Goal: Task Accomplishment & Management: Manage account settings

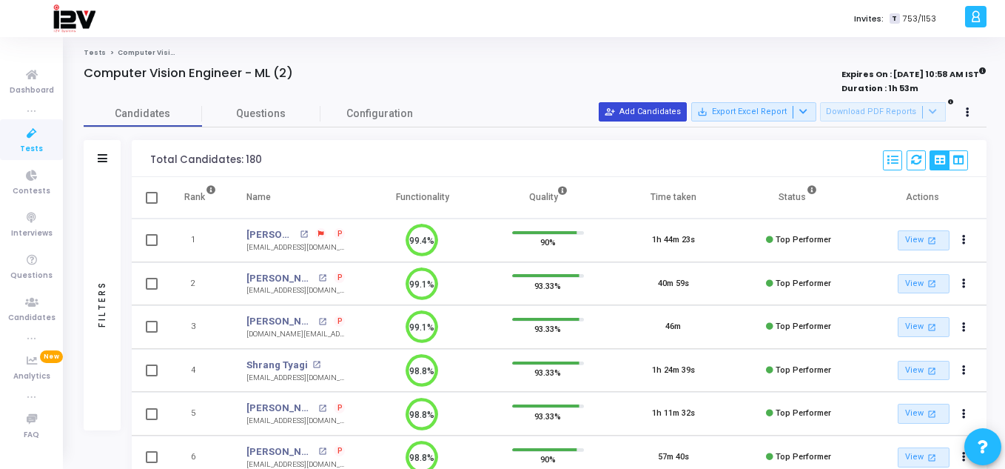
click at [648, 113] on button "person_add_alt Add Candidates" at bounding box center [643, 111] width 88 height 19
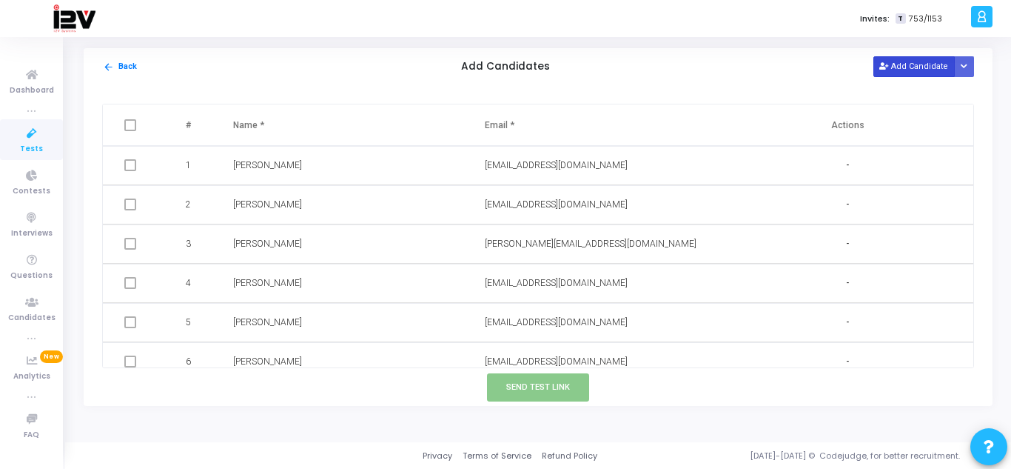
click at [918, 67] on button "Add Candidate" at bounding box center [914, 66] width 81 height 20
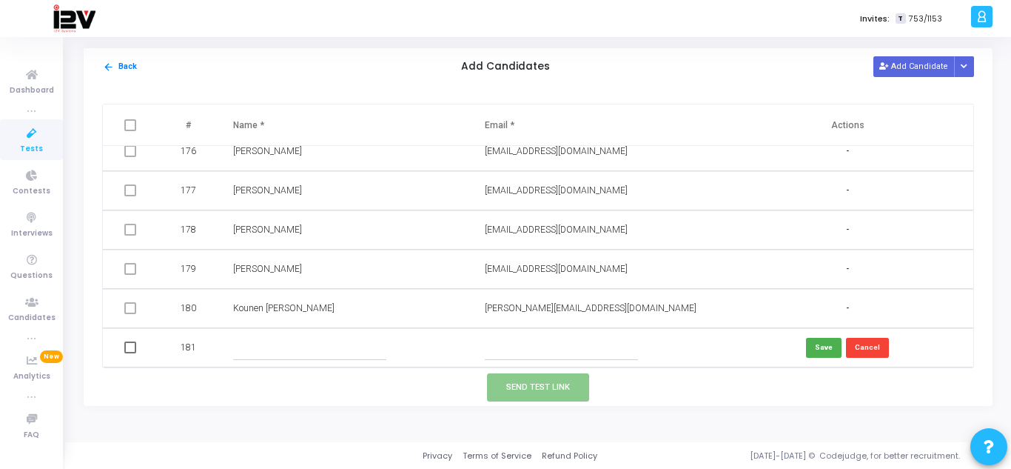
click at [543, 352] on input "text" at bounding box center [561, 347] width 153 height 24
paste input "[EMAIL_ADDRESS][DOMAIN_NAME]"
type input "[EMAIL_ADDRESS][DOMAIN_NAME]"
click at [285, 346] on input "text" at bounding box center [309, 347] width 153 height 24
type input "[PERSON_NAME]"
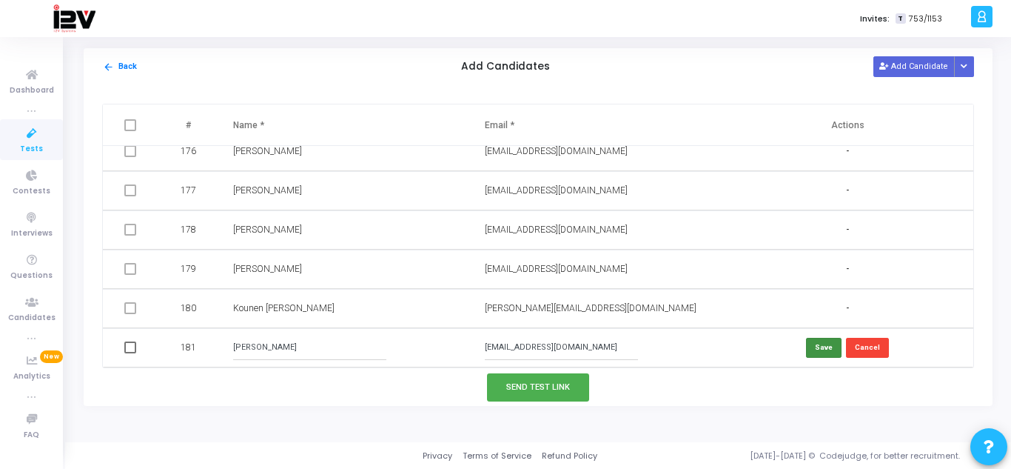
click at [806, 354] on button "Save" at bounding box center [824, 348] width 36 height 20
click at [566, 389] on button "Send Test Link" at bounding box center [538, 386] width 102 height 27
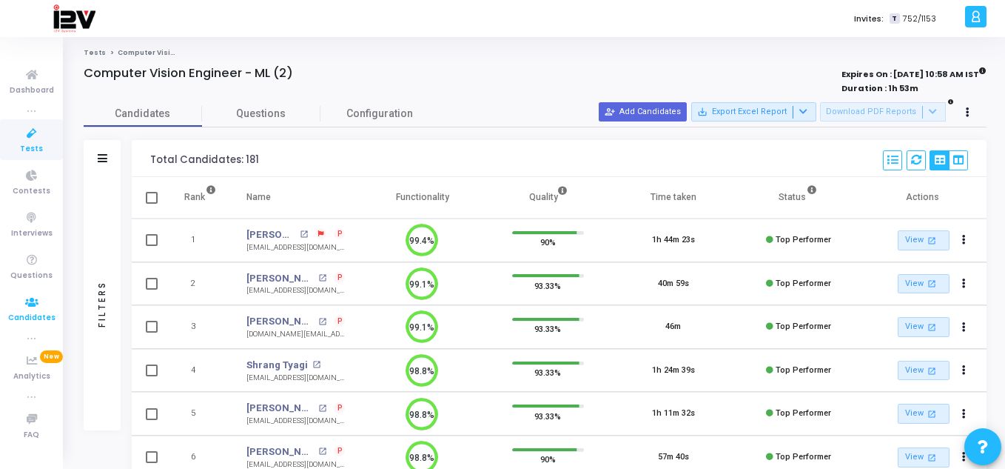
click at [49, 316] on span "Candidates" at bounding box center [31, 318] width 47 height 13
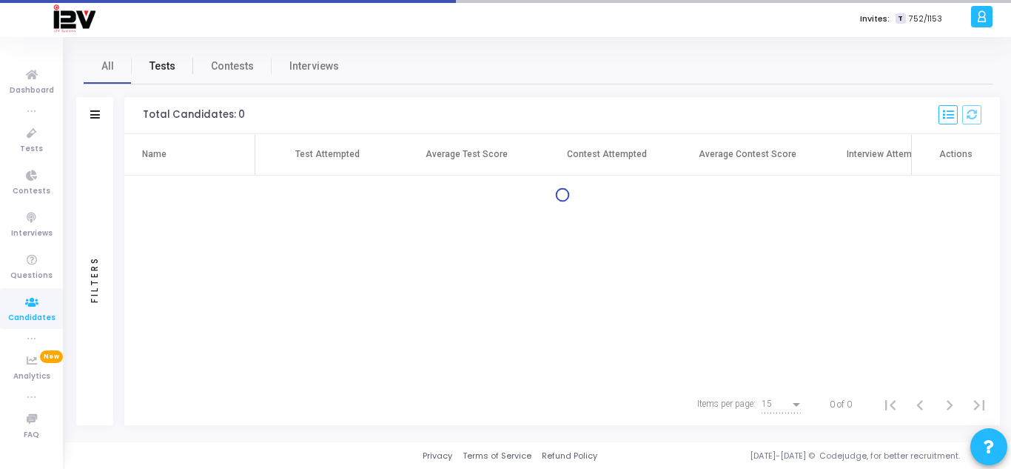
click at [170, 65] on span "Tests" at bounding box center [163, 66] width 26 height 16
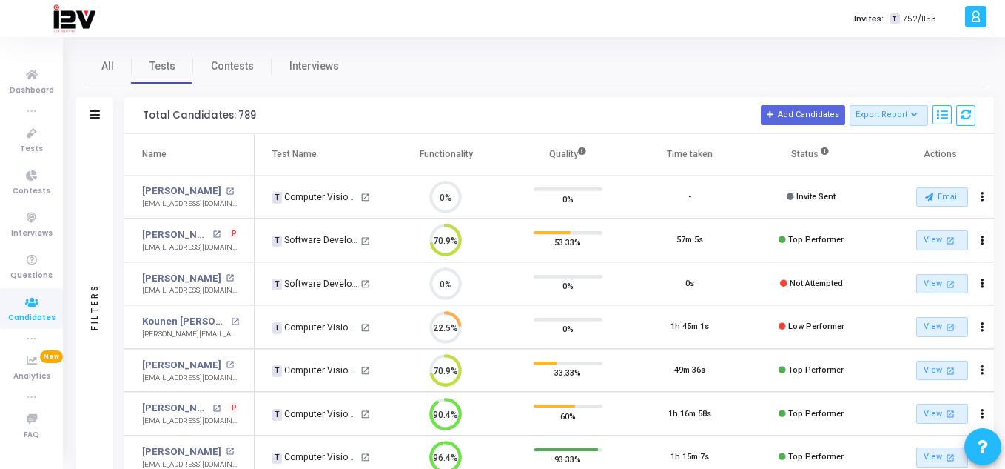
click at [103, 119] on div "Filters" at bounding box center [94, 115] width 37 height 37
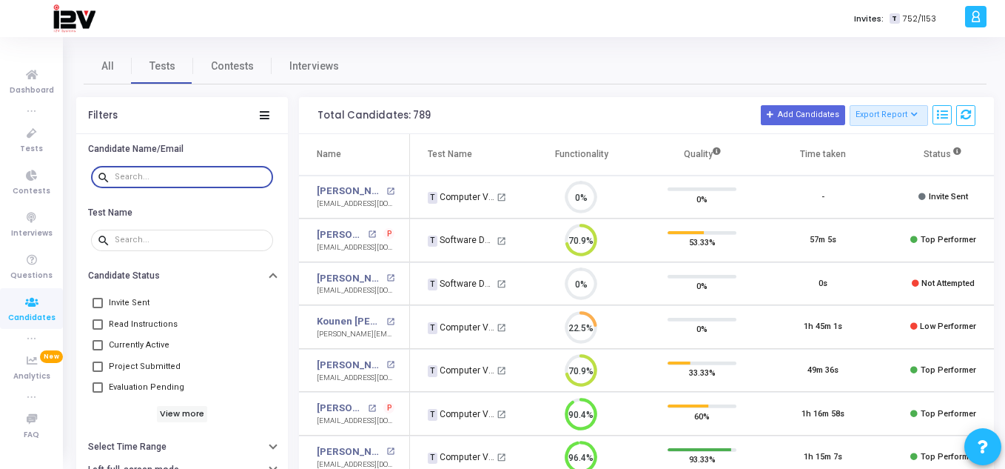
click at [175, 180] on input "text" at bounding box center [191, 176] width 153 height 9
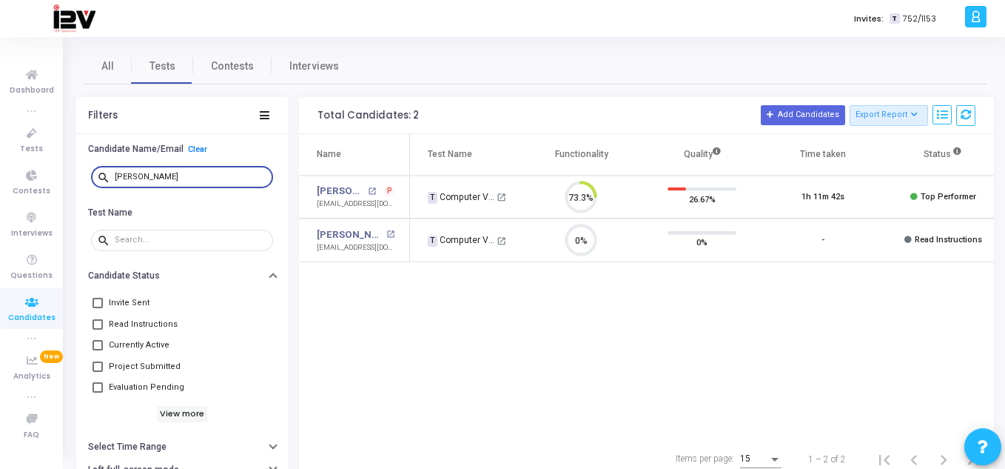
scroll to position [7, 7]
type input "[PERSON_NAME]"
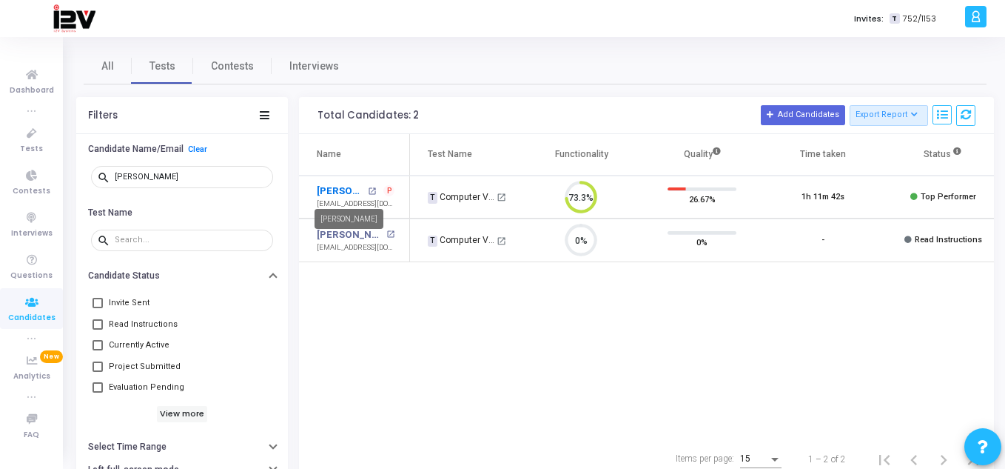
click at [350, 190] on link "[PERSON_NAME]" at bounding box center [340, 191] width 47 height 15
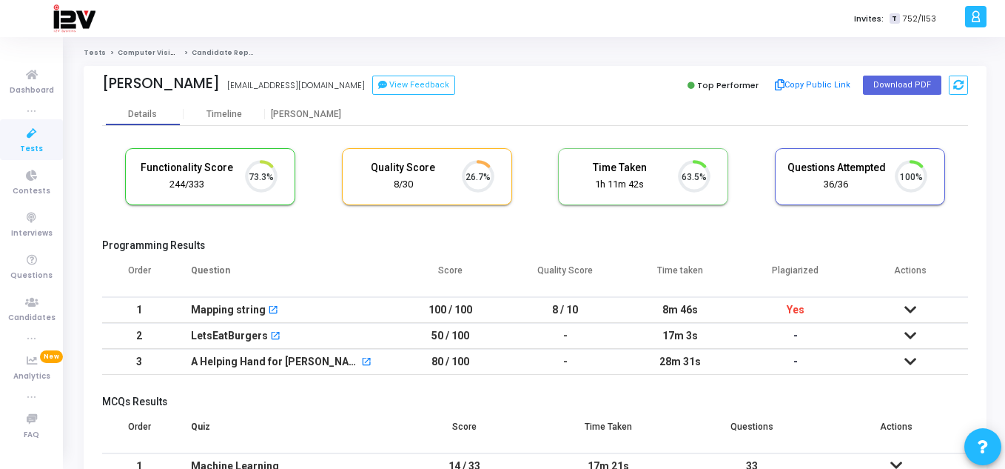
scroll to position [31, 38]
click at [809, 84] on button "Copy Public Link" at bounding box center [813, 85] width 85 height 22
click at [37, 312] on span "Candidates" at bounding box center [31, 318] width 47 height 13
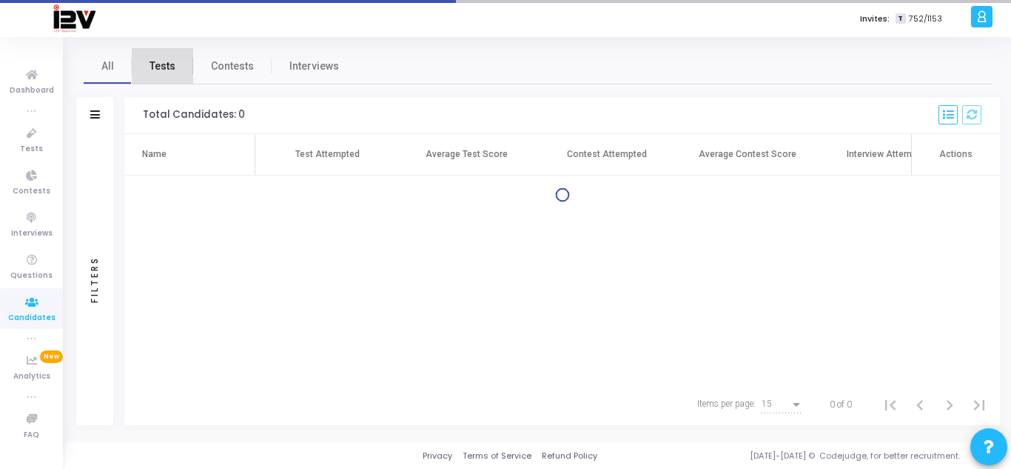
click at [172, 62] on span "Tests" at bounding box center [163, 66] width 26 height 16
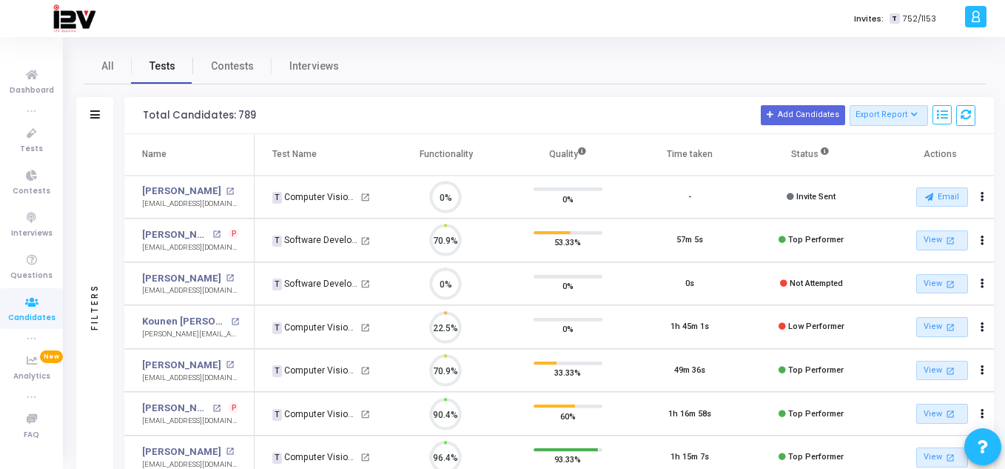
scroll to position [31, 38]
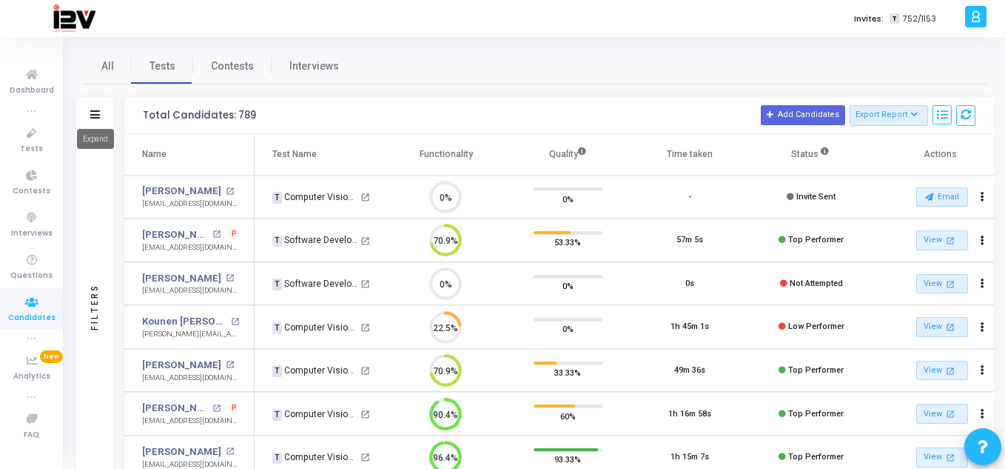
click at [92, 114] on icon at bounding box center [95, 114] width 10 height 8
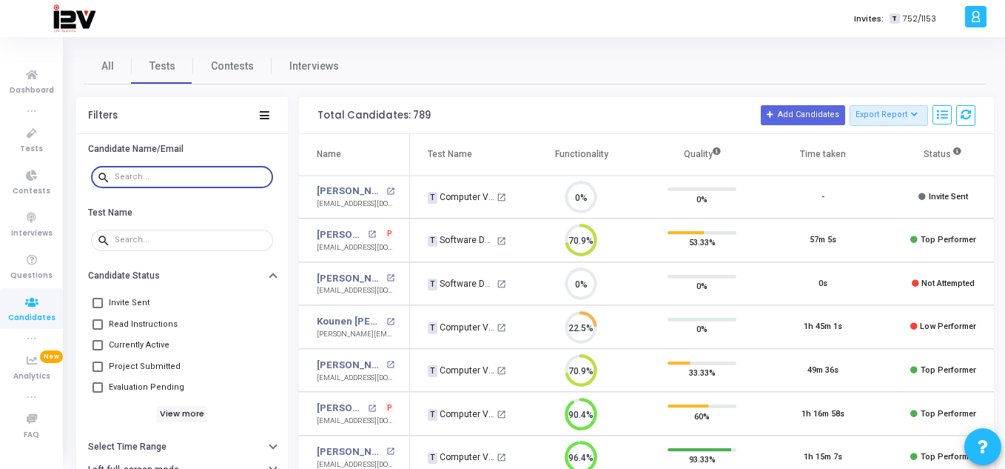
click at [177, 173] on input "text" at bounding box center [191, 176] width 153 height 9
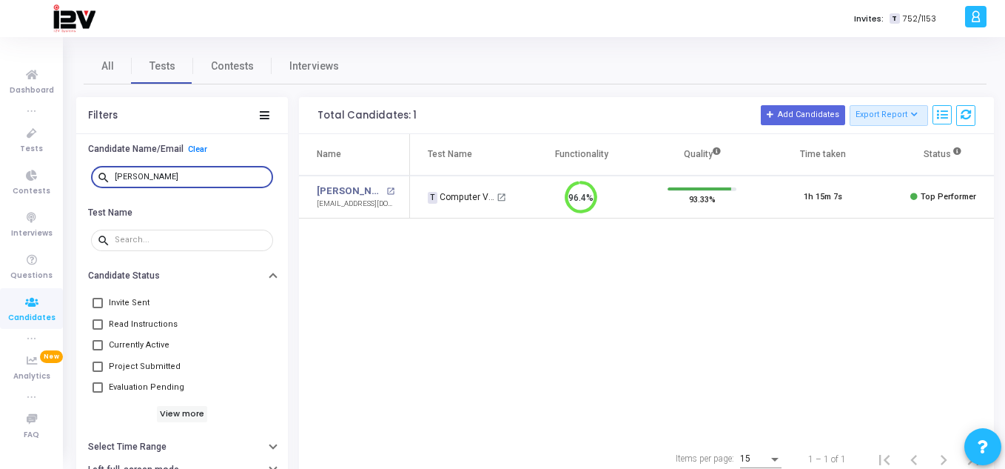
type input "[PERSON_NAME]"
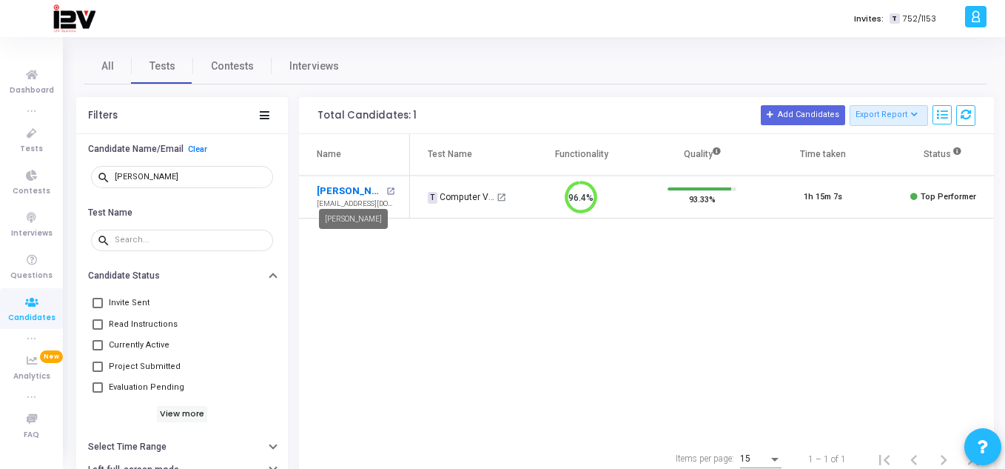
click at [372, 186] on link "[PERSON_NAME]" at bounding box center [350, 191] width 66 height 15
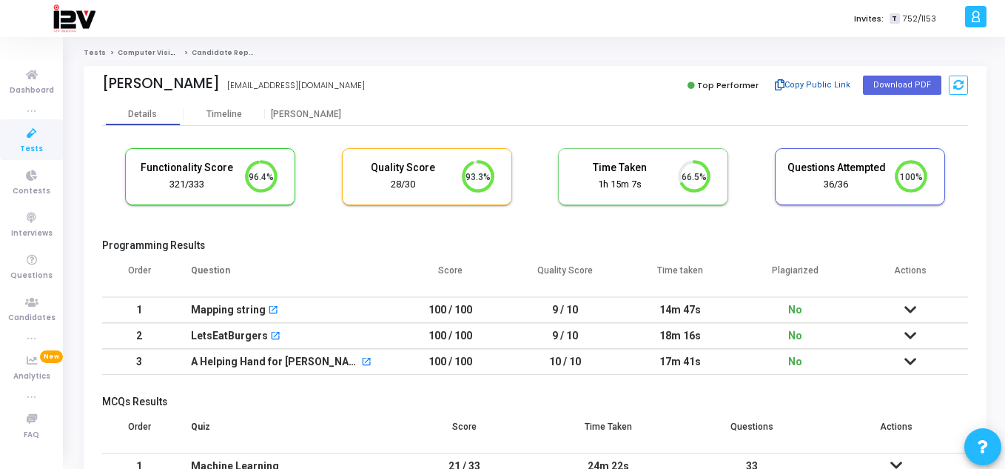
click at [823, 84] on button "Copy Public Link" at bounding box center [813, 85] width 85 height 22
click at [37, 316] on span "Candidates" at bounding box center [31, 318] width 47 height 13
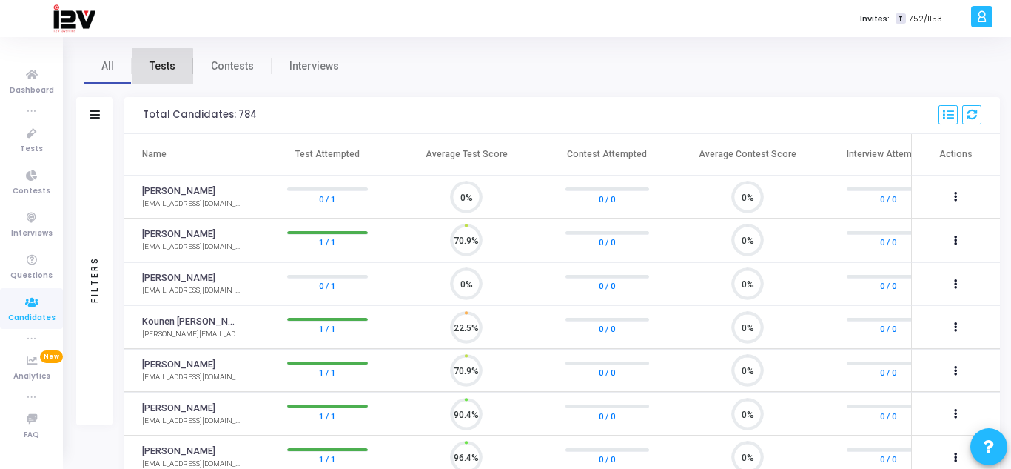
click at [155, 78] on link "Tests" at bounding box center [162, 66] width 61 height 36
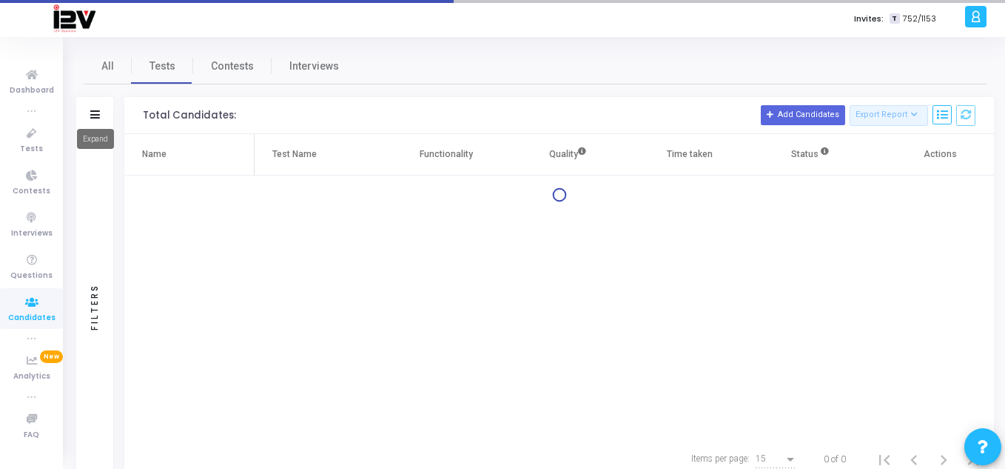
click at [90, 118] on icon at bounding box center [95, 114] width 10 height 8
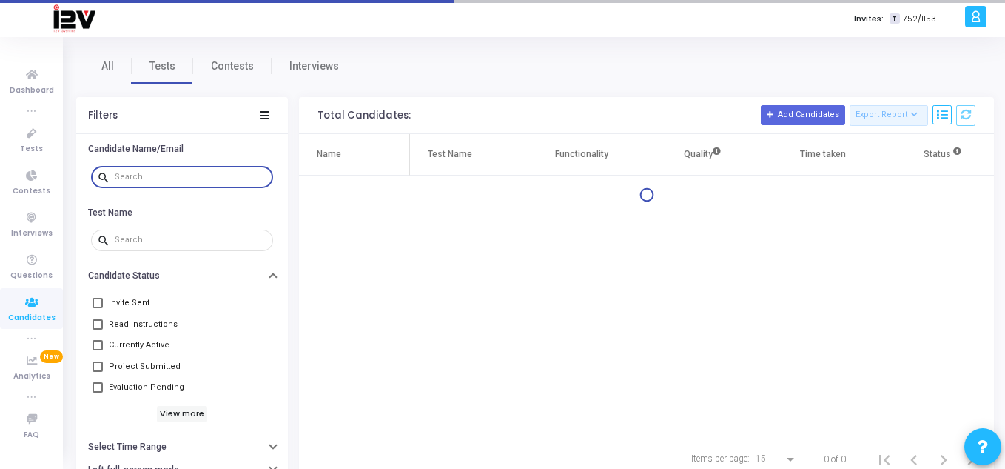
click at [148, 172] on input "text" at bounding box center [191, 176] width 153 height 9
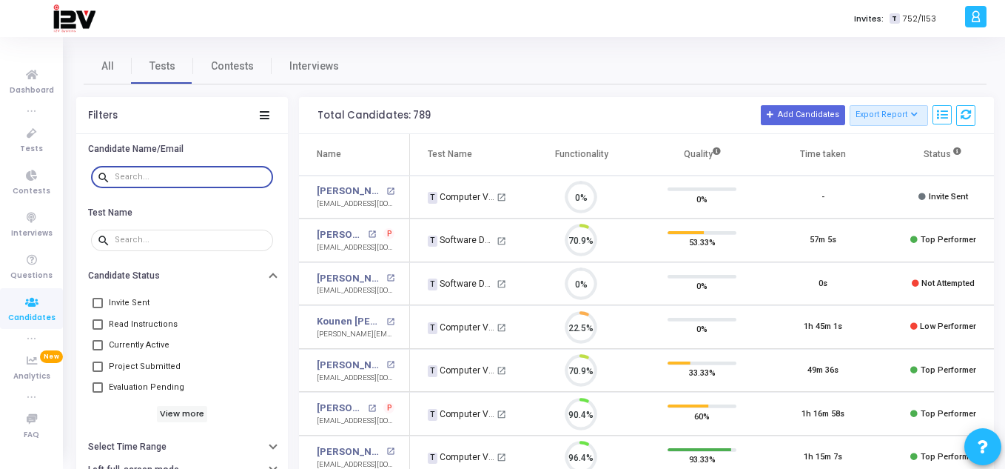
scroll to position [31, 38]
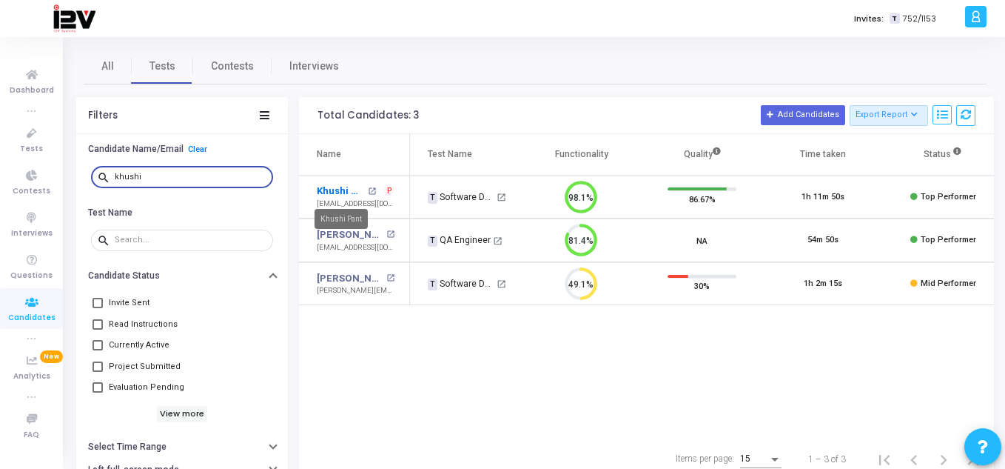
type input "khushi"
click at [330, 186] on link "Khushi Pant" at bounding box center [340, 191] width 47 height 15
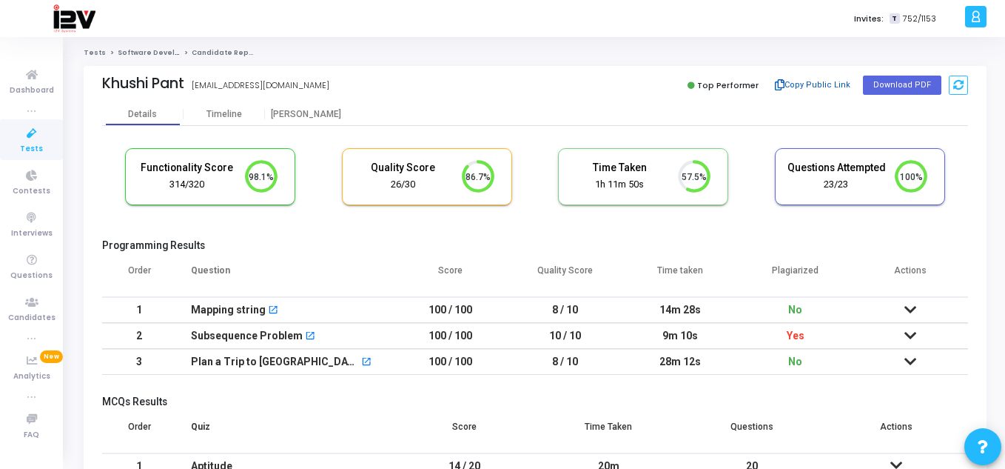
click at [825, 83] on button "Copy Public Link" at bounding box center [813, 85] width 85 height 22
click at [38, 138] on icon at bounding box center [31, 133] width 31 height 19
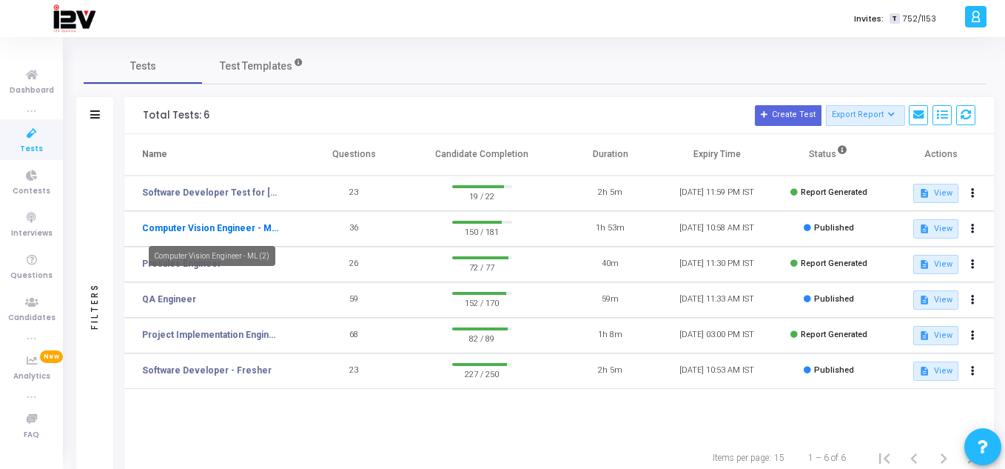
click at [249, 227] on link "Computer Vision Engineer - ML (2)" at bounding box center [210, 227] width 136 height 13
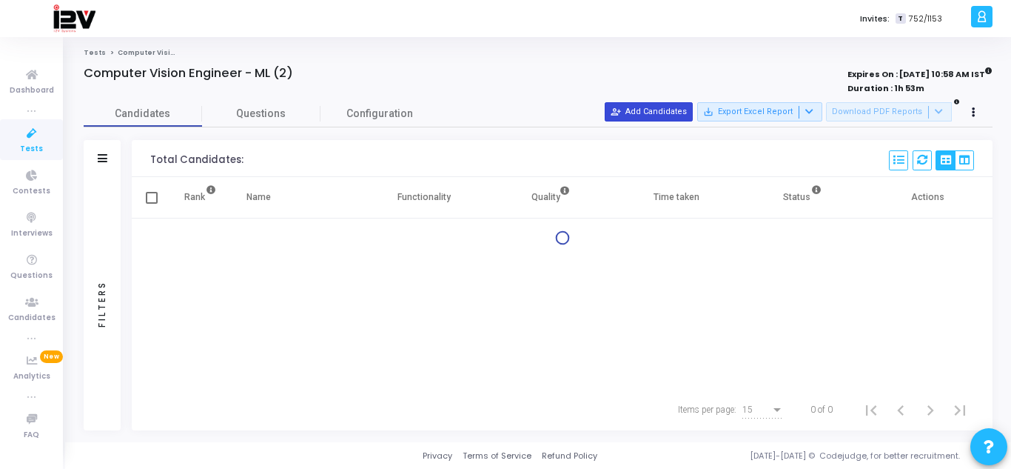
click at [680, 108] on button "person_add_alt Add Candidates" at bounding box center [649, 111] width 88 height 19
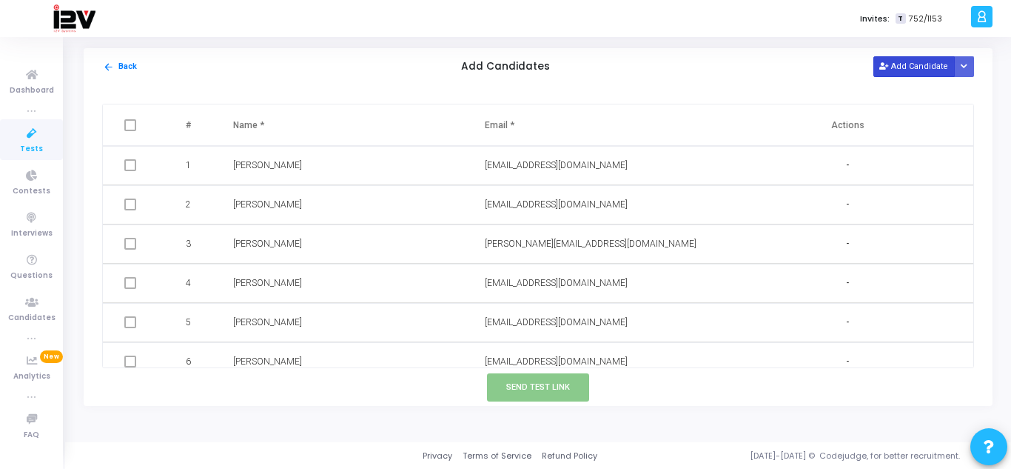
click at [903, 61] on button "Add Candidate" at bounding box center [914, 66] width 81 height 20
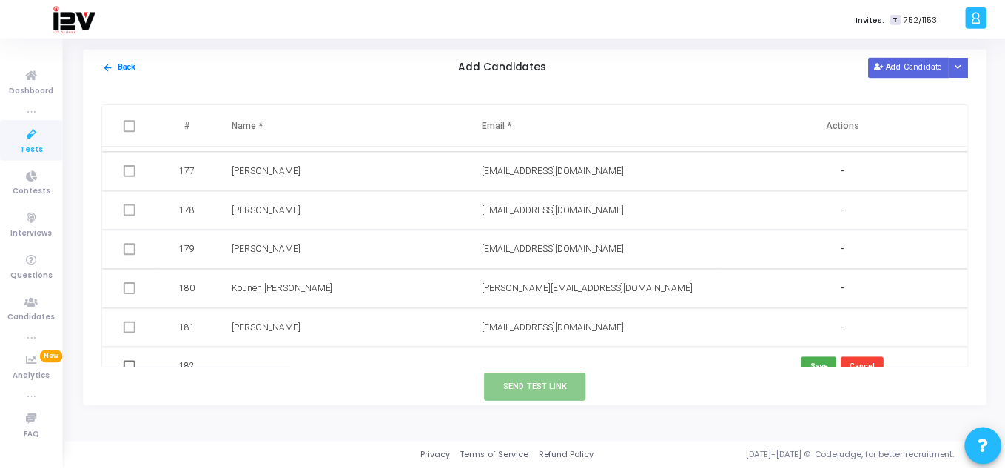
scroll to position [6920, 0]
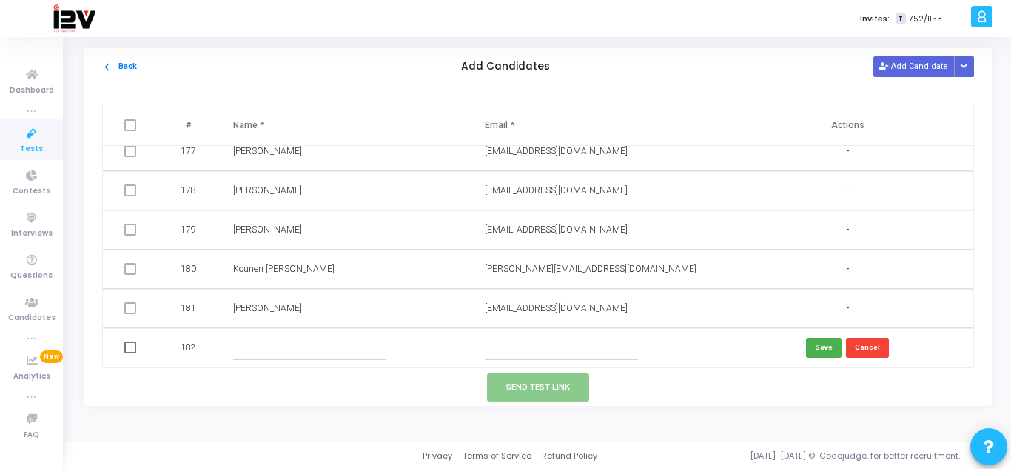
click at [553, 348] on input "text" at bounding box center [561, 347] width 153 height 24
paste input "[EMAIL_ADDRESS][DOMAIN_NAME]"
type input "[EMAIL_ADDRESS][DOMAIN_NAME]"
click at [265, 342] on input "text" at bounding box center [309, 347] width 153 height 24
type input "[PERSON_NAME]"
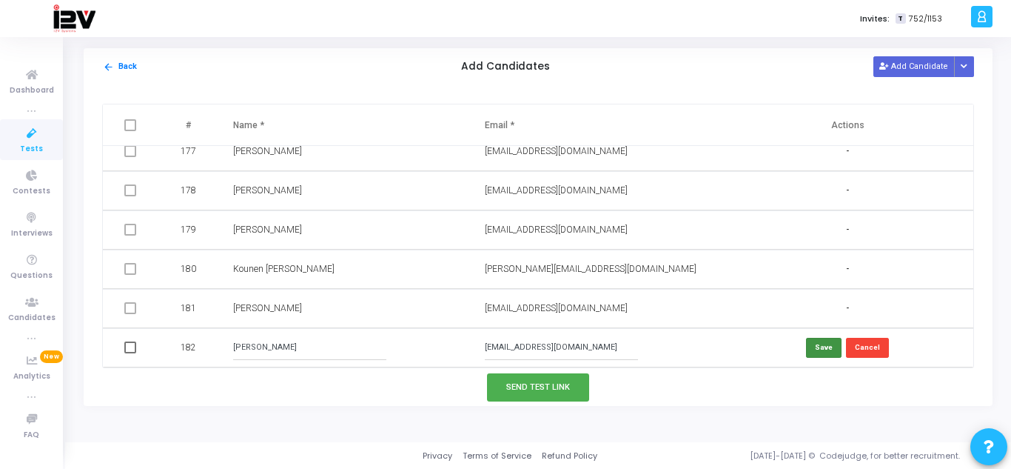
click at [826, 349] on button "Save" at bounding box center [824, 348] width 36 height 20
click at [568, 383] on button "Send Test Link" at bounding box center [538, 386] width 102 height 27
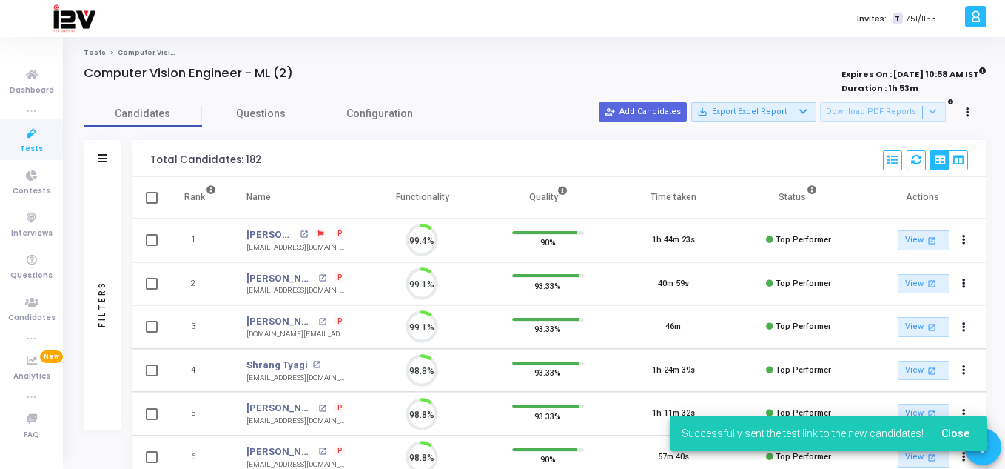
scroll to position [31, 38]
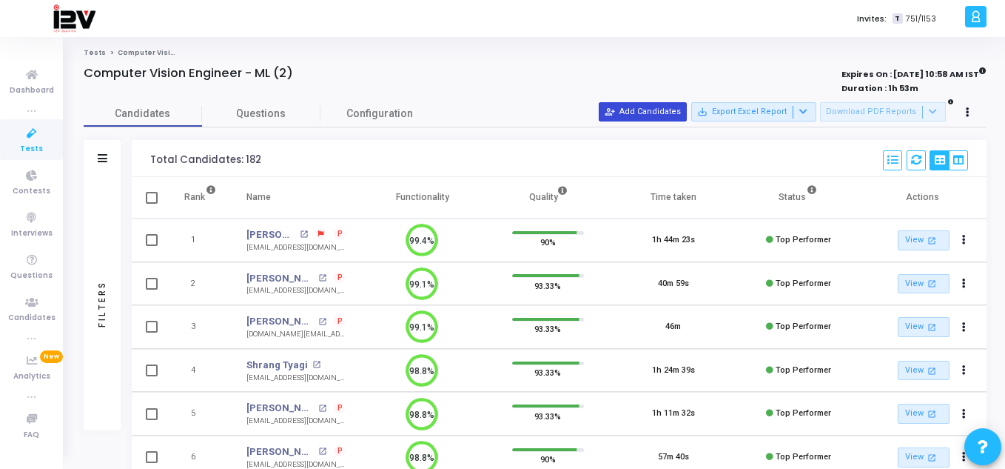
click at [664, 107] on button "person_add_alt Add Candidates" at bounding box center [643, 111] width 88 height 19
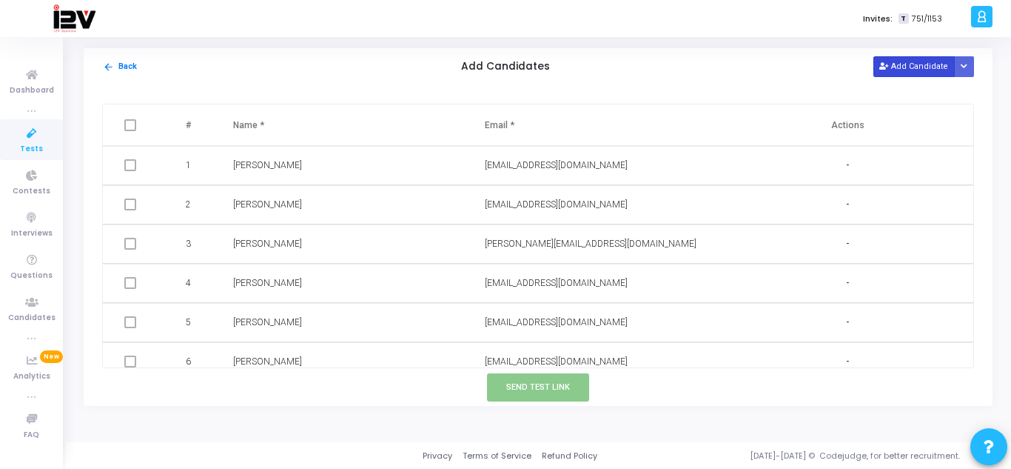
click at [907, 62] on button "Add Candidate" at bounding box center [914, 66] width 81 height 20
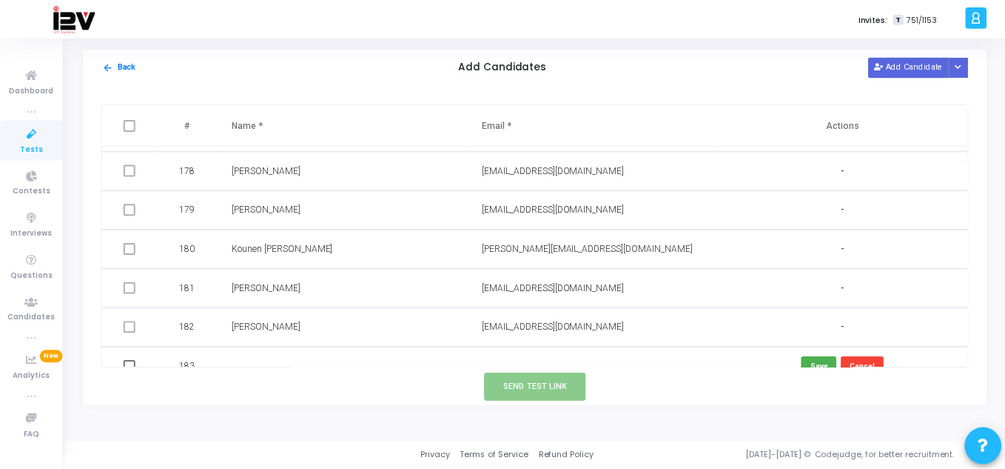
scroll to position [6959, 0]
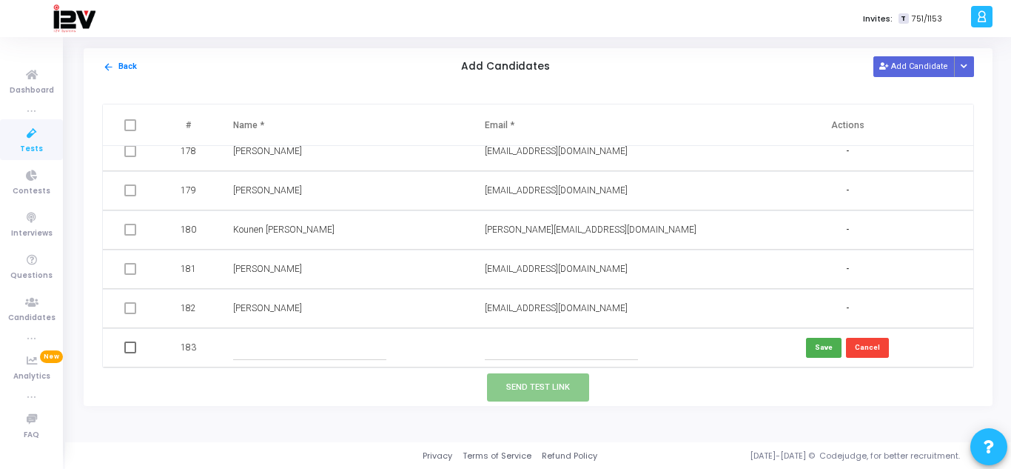
click at [557, 349] on input "text" at bounding box center [561, 347] width 153 height 24
paste input "[EMAIL_ADDRESS][DOMAIN_NAME]"
type input "[EMAIL_ADDRESS][DOMAIN_NAME]"
click at [295, 355] on input "text" at bounding box center [309, 347] width 153 height 24
type input "[PERSON_NAME]"
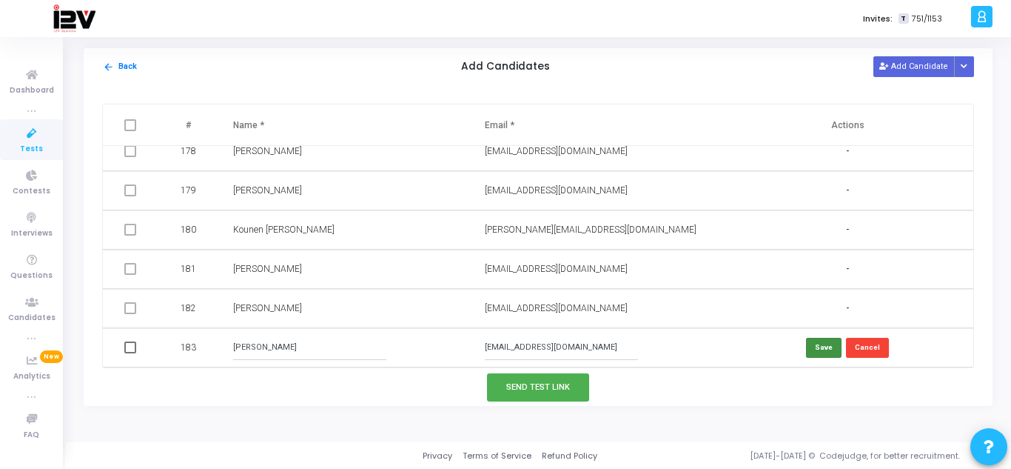
click at [822, 352] on button "Save" at bounding box center [824, 348] width 36 height 20
click at [555, 386] on button "Send Test Link" at bounding box center [538, 386] width 102 height 27
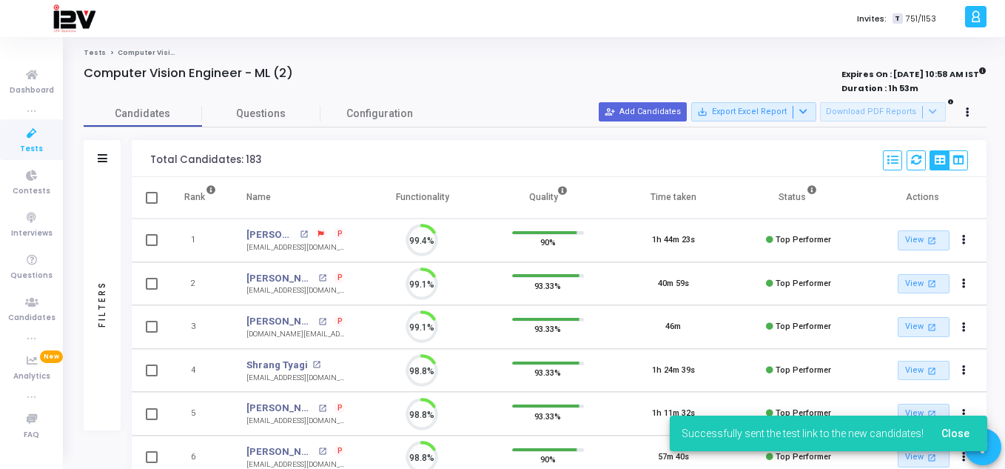
scroll to position [31, 38]
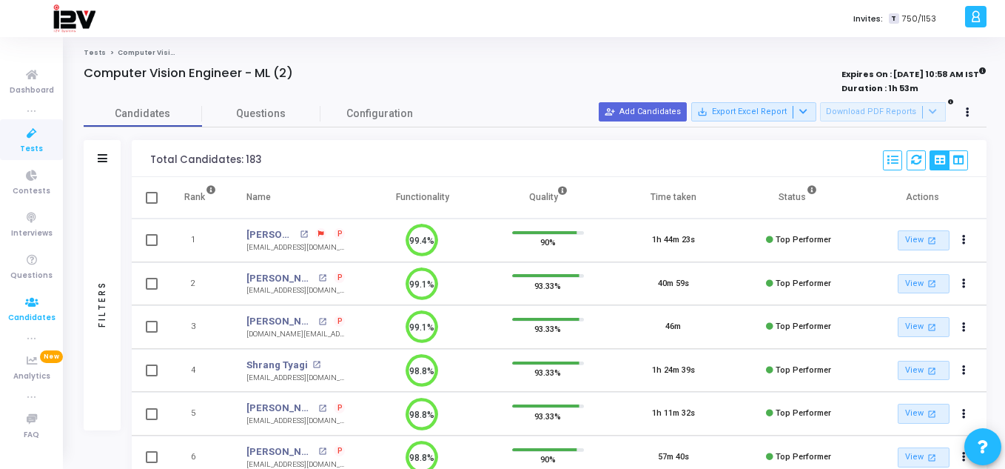
click at [34, 317] on span "Candidates" at bounding box center [31, 318] width 47 height 13
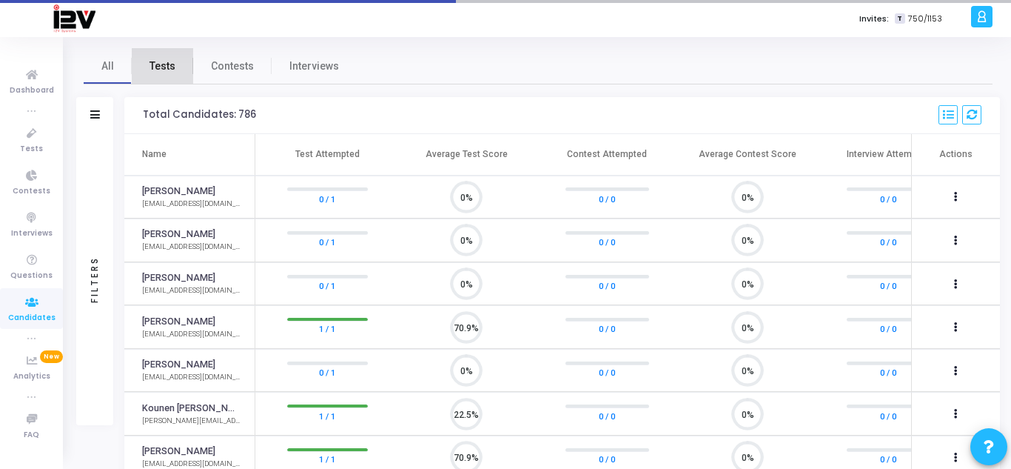
click at [174, 58] on span "Tests" at bounding box center [163, 66] width 26 height 16
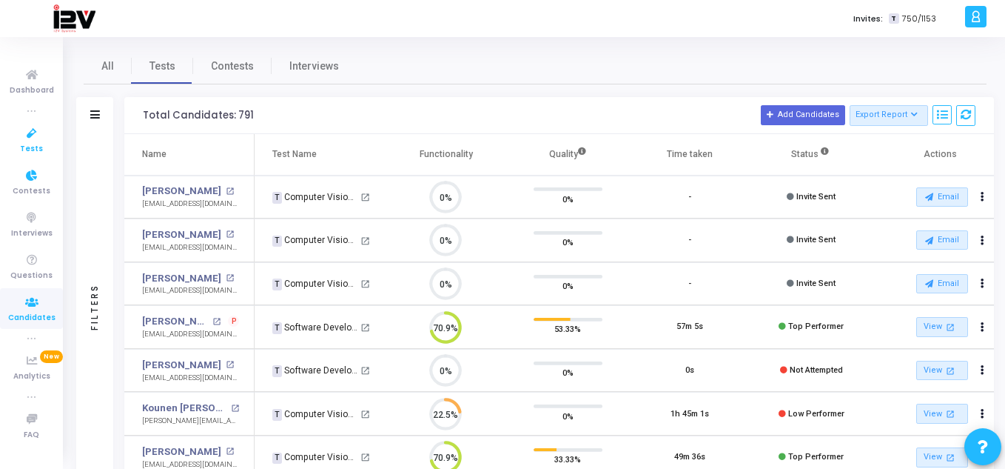
click at [27, 134] on icon at bounding box center [31, 133] width 31 height 19
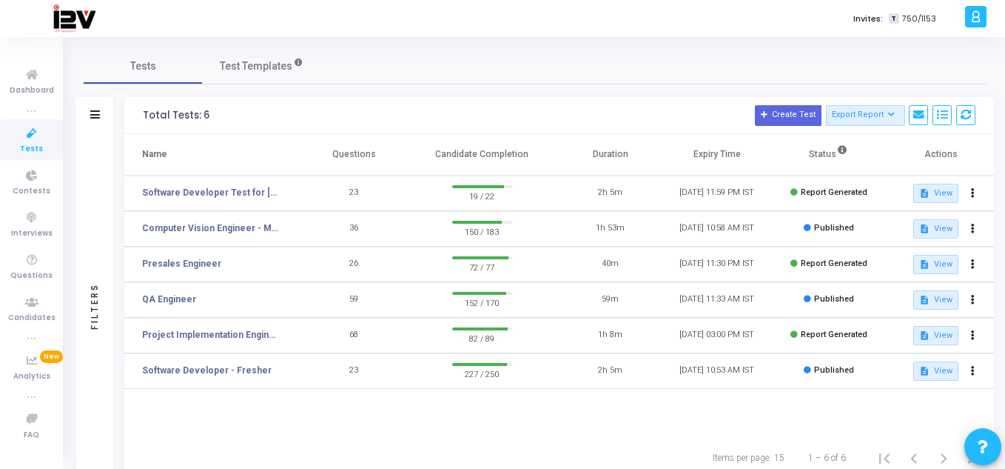
drag, startPoint x: 182, startPoint y: 233, endPoint x: 293, endPoint y: 241, distance: 111.3
click at [273, 230] on link "Computer Vision Engineer - ML (2)" at bounding box center [210, 227] width 136 height 13
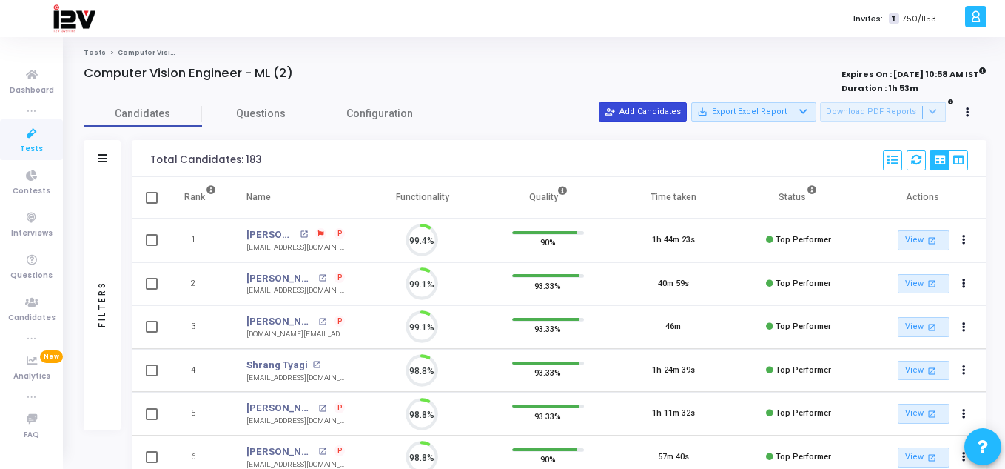
click at [663, 116] on button "person_add_alt Add Candidates" at bounding box center [643, 111] width 88 height 19
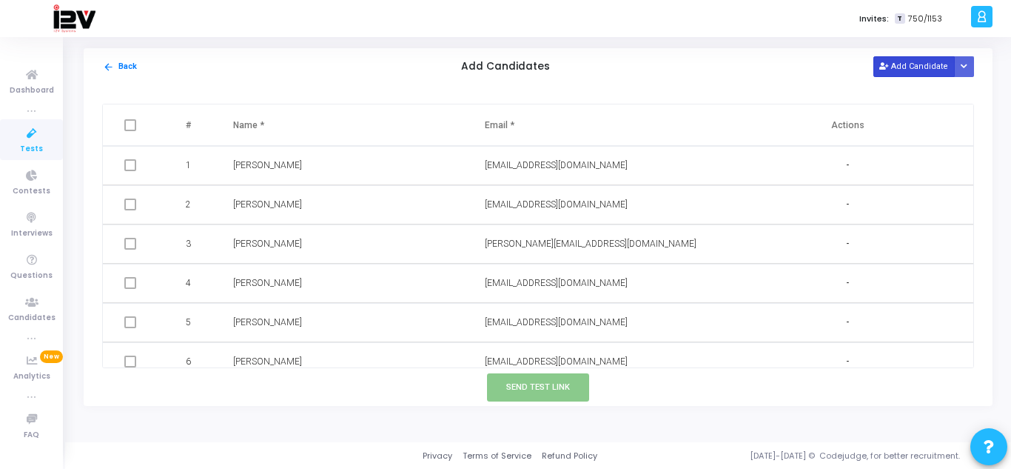
click at [911, 72] on button "Add Candidate" at bounding box center [914, 66] width 81 height 20
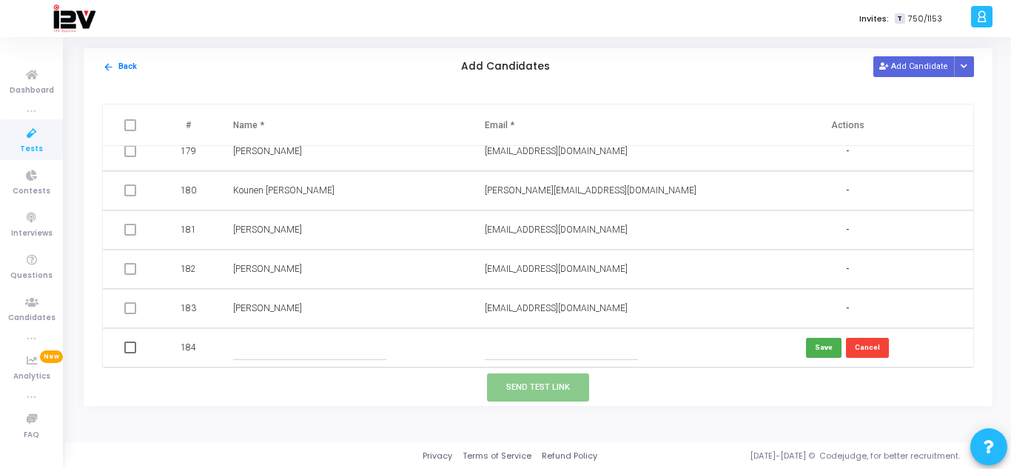
click at [536, 346] on input "text" at bounding box center [561, 347] width 153 height 24
paste input "[EMAIL_ADDRESS][DOMAIN_NAME]"
type input "[EMAIL_ADDRESS][DOMAIN_NAME]"
click at [291, 348] on input "text" at bounding box center [309, 347] width 153 height 24
type input "[PERSON_NAME]"
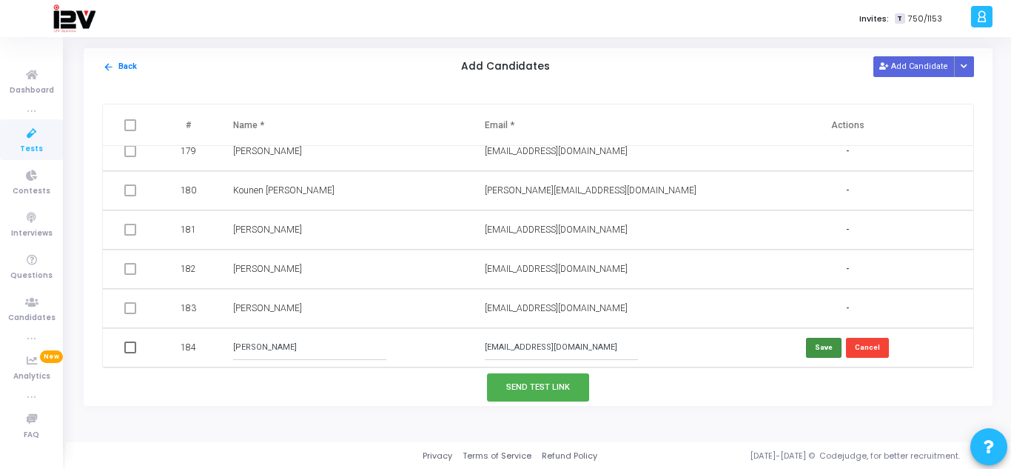
click at [820, 347] on button "Save" at bounding box center [824, 348] width 36 height 20
click at [576, 387] on button "Send Test Link" at bounding box center [538, 386] width 102 height 27
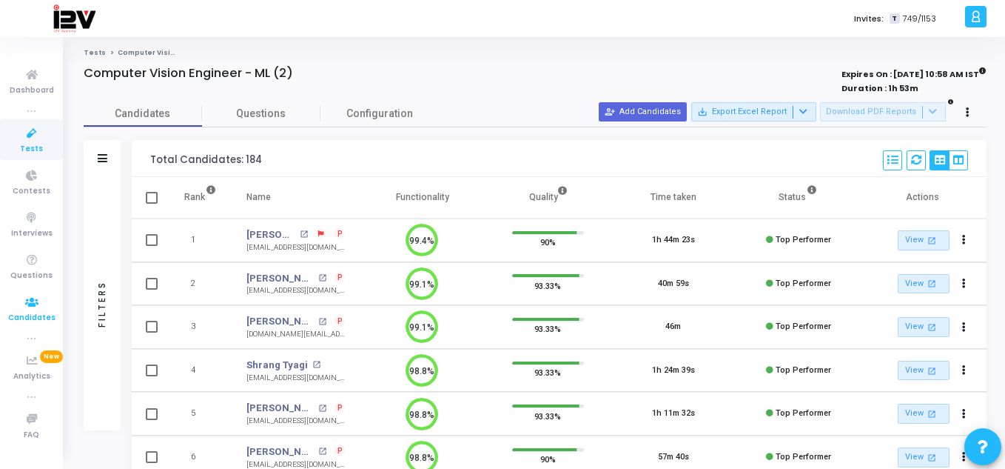
click at [34, 304] on icon at bounding box center [31, 302] width 31 height 19
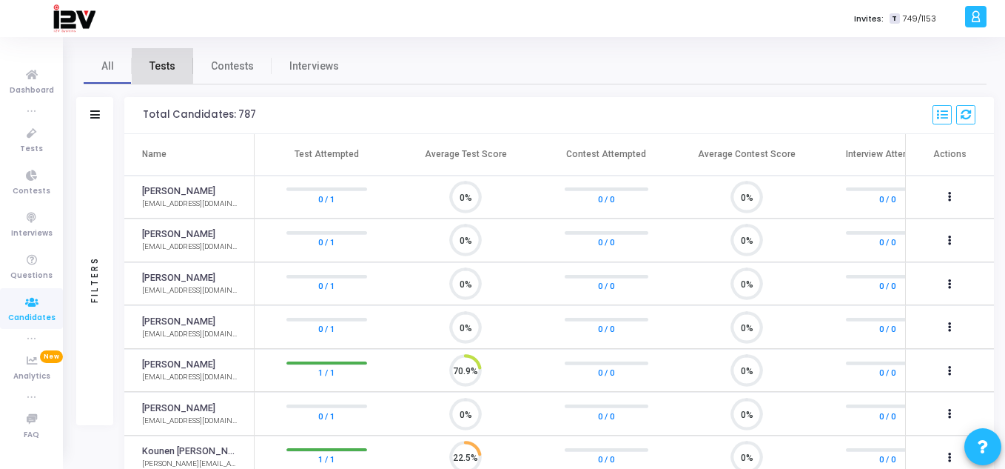
click at [155, 62] on span "Tests" at bounding box center [163, 66] width 26 height 16
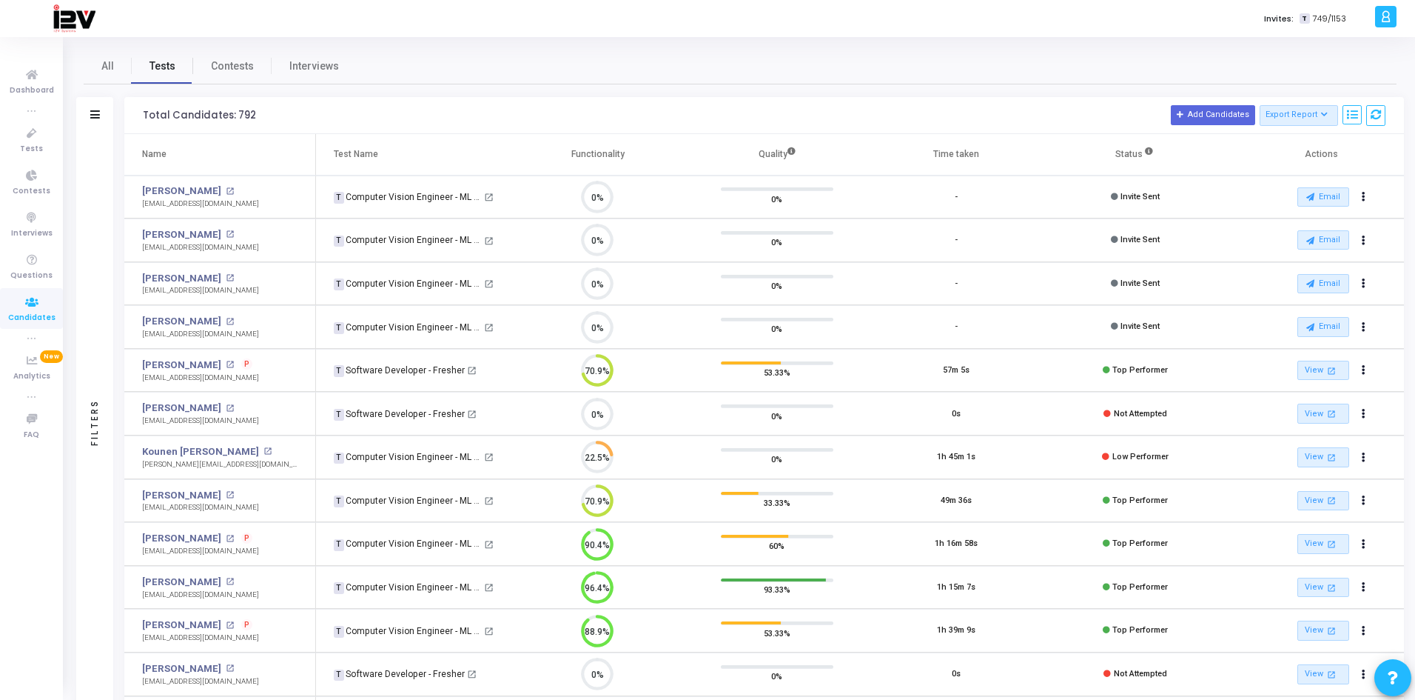
scroll to position [7, 7]
click at [33, 306] on icon at bounding box center [31, 302] width 31 height 19
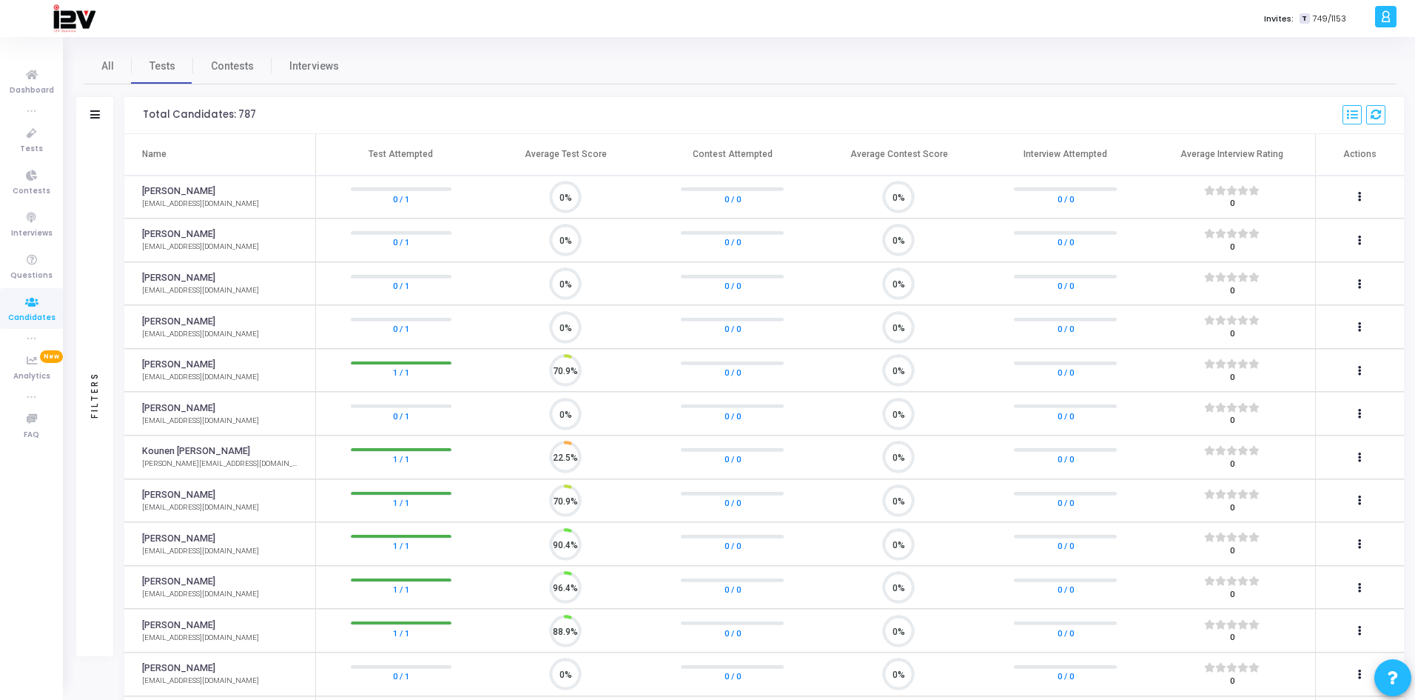
scroll to position [31, 38]
click at [98, 114] on icon at bounding box center [95, 114] width 10 height 8
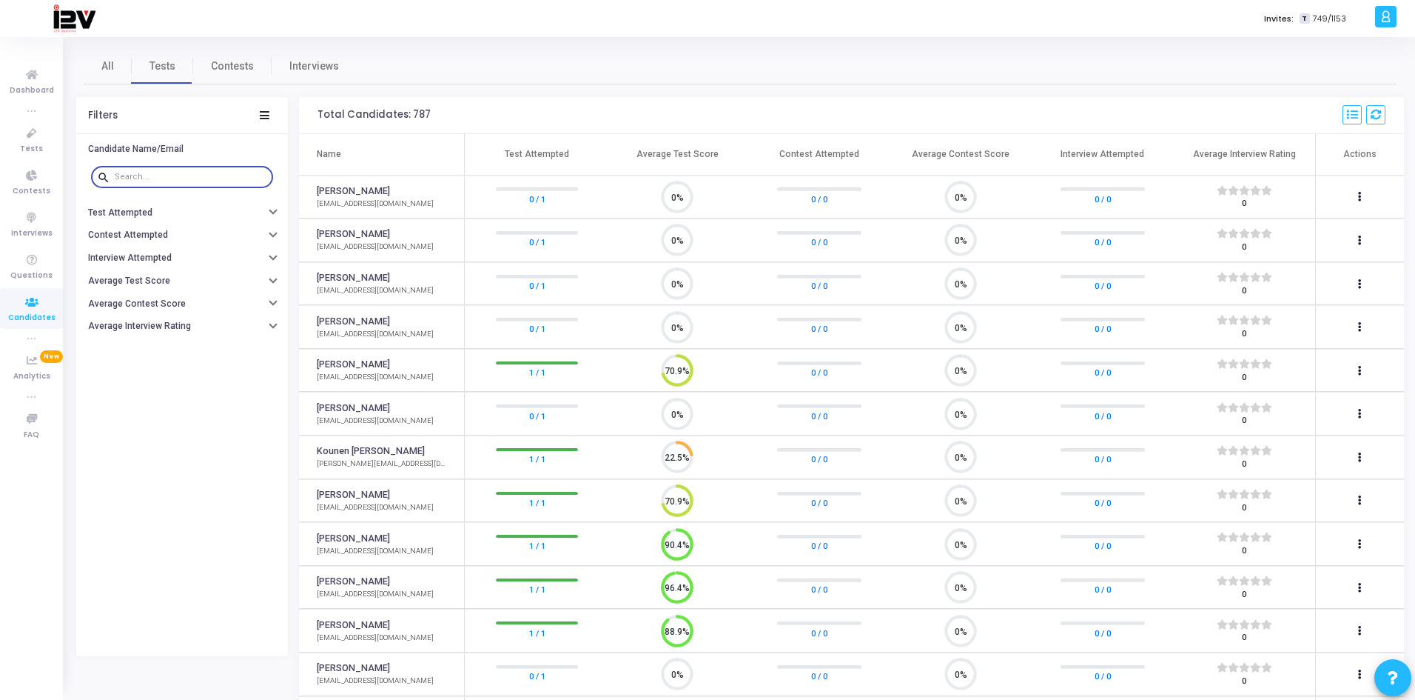
click at [149, 178] on input "text" at bounding box center [191, 176] width 153 height 9
click at [20, 129] on icon at bounding box center [31, 133] width 31 height 19
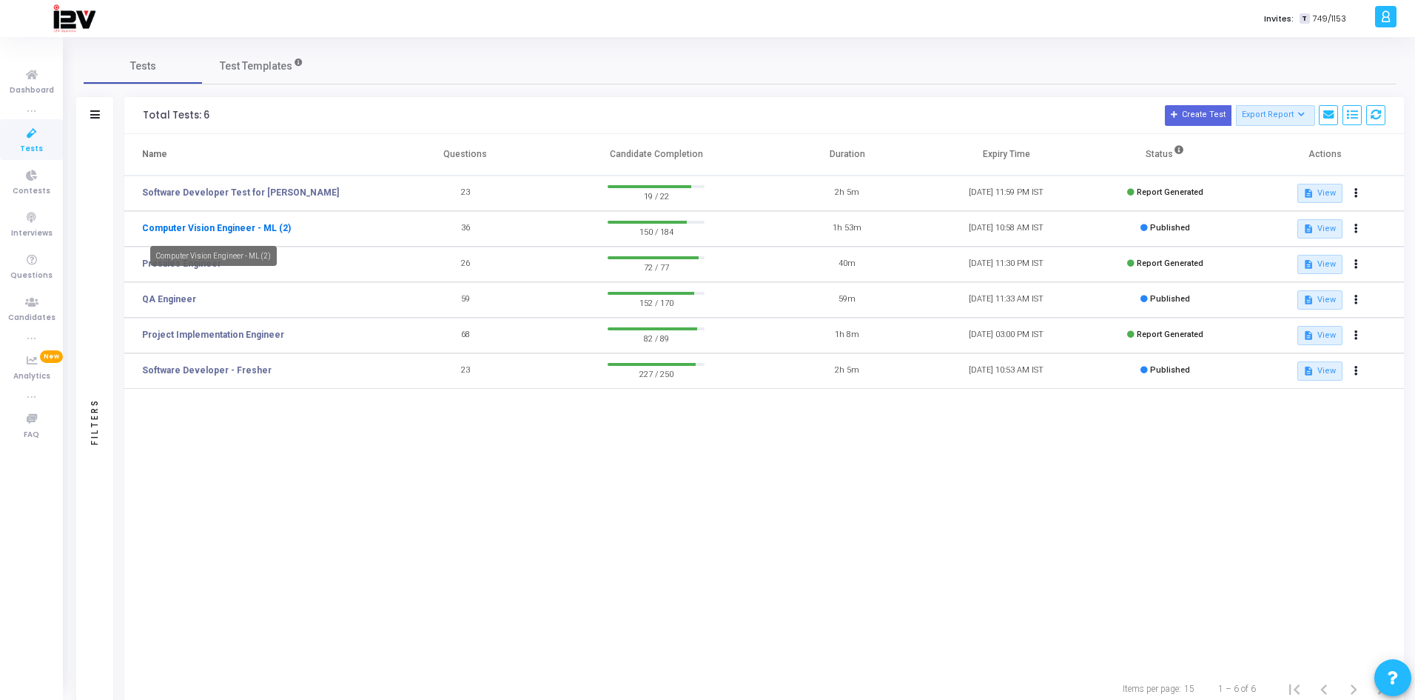
click at [258, 229] on link "Computer Vision Engineer - ML (2)" at bounding box center [216, 227] width 149 height 13
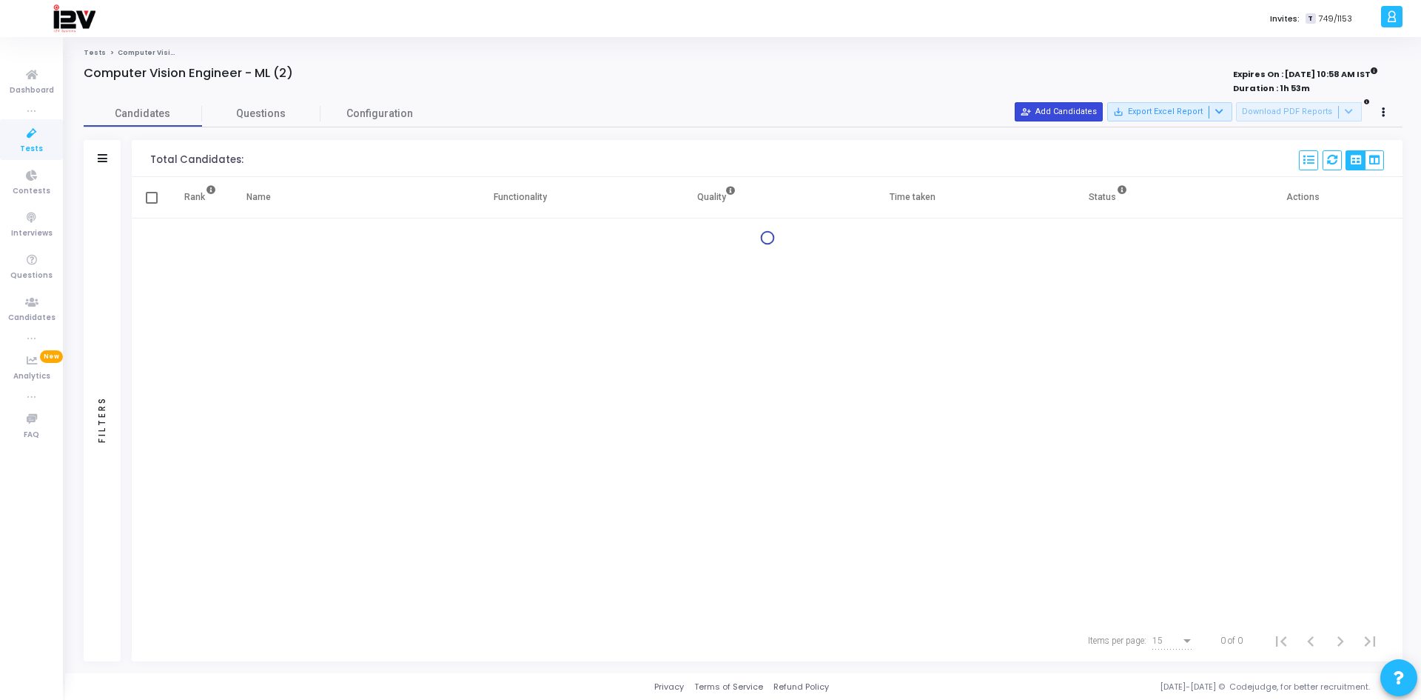
click at [1005, 111] on button "person_add_alt Add Candidates" at bounding box center [1059, 111] width 88 height 19
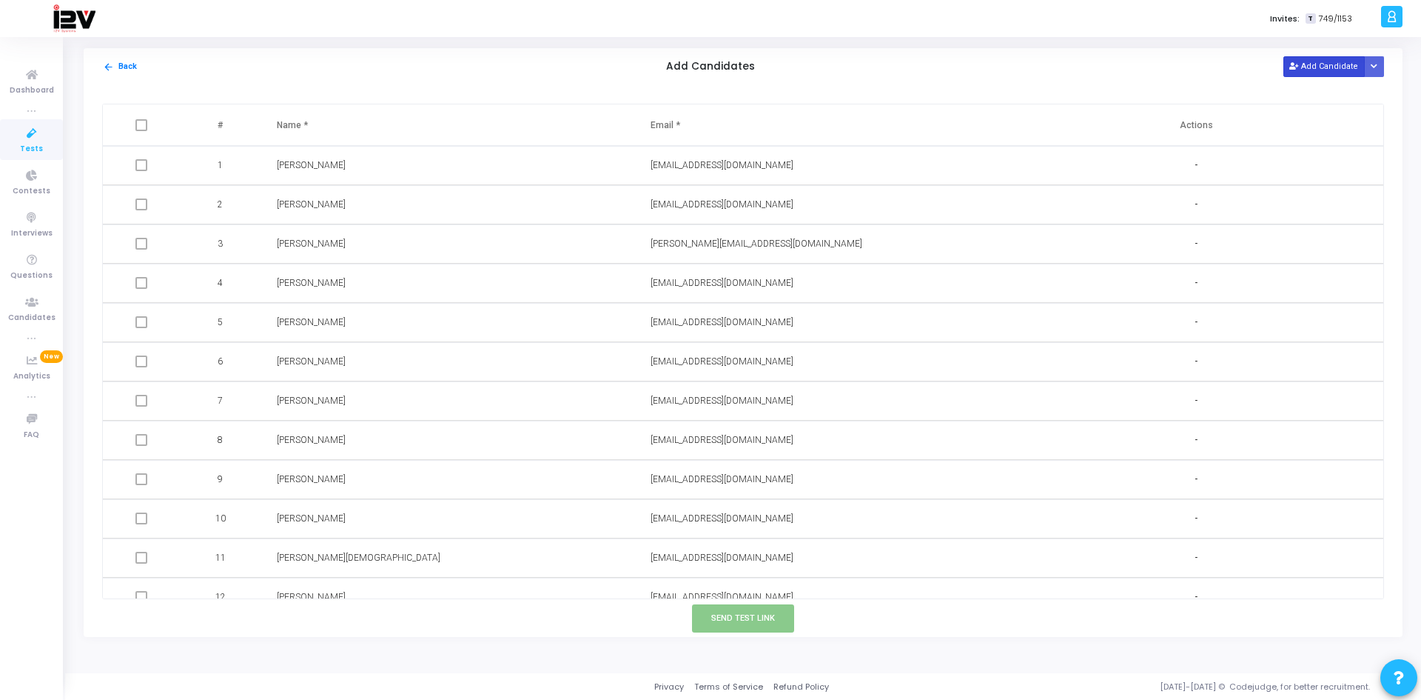
click at [1005, 68] on button "Add Candidate" at bounding box center [1324, 66] width 81 height 20
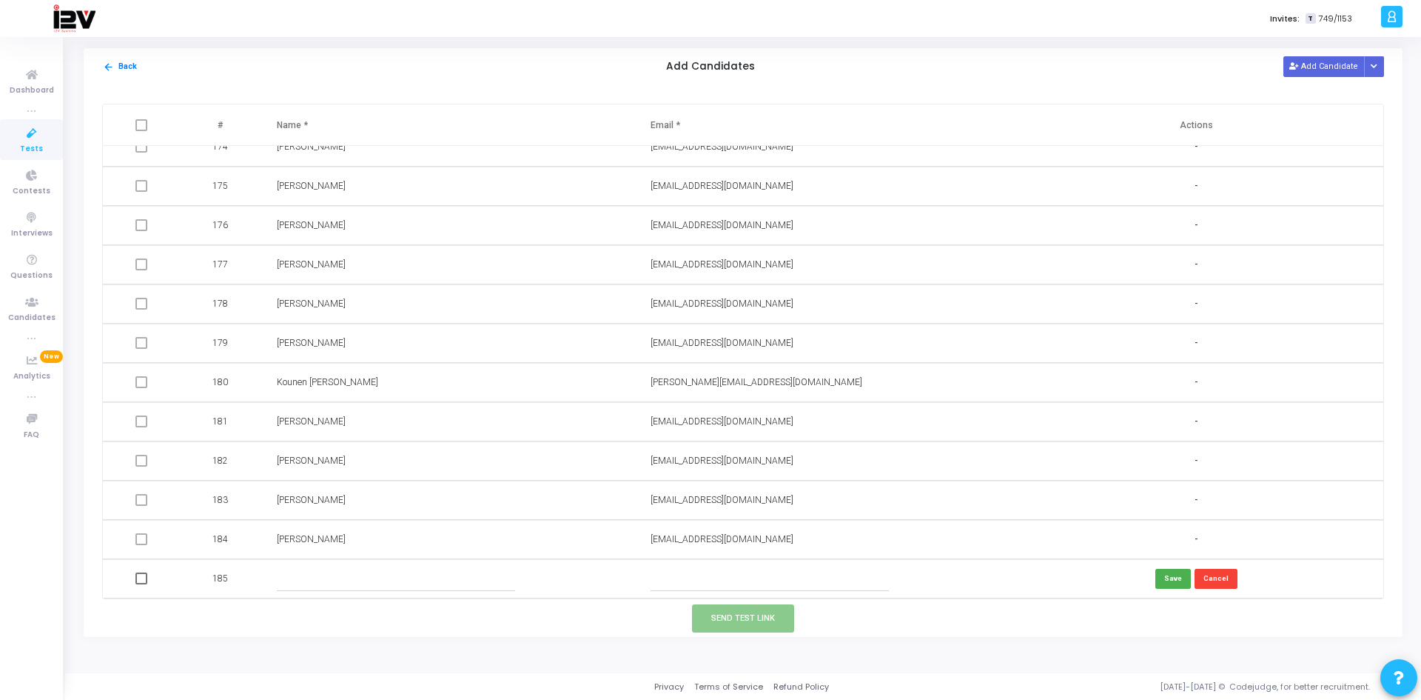
click at [716, 468] on input "text" at bounding box center [770, 578] width 239 height 24
paste input "[EMAIL_ADDRESS][DOMAIN_NAME]"
type input "[EMAIL_ADDRESS][DOMAIN_NAME]"
click at [379, 468] on input "text" at bounding box center [396, 578] width 239 height 24
type input "Prince [PERSON_NAME]"
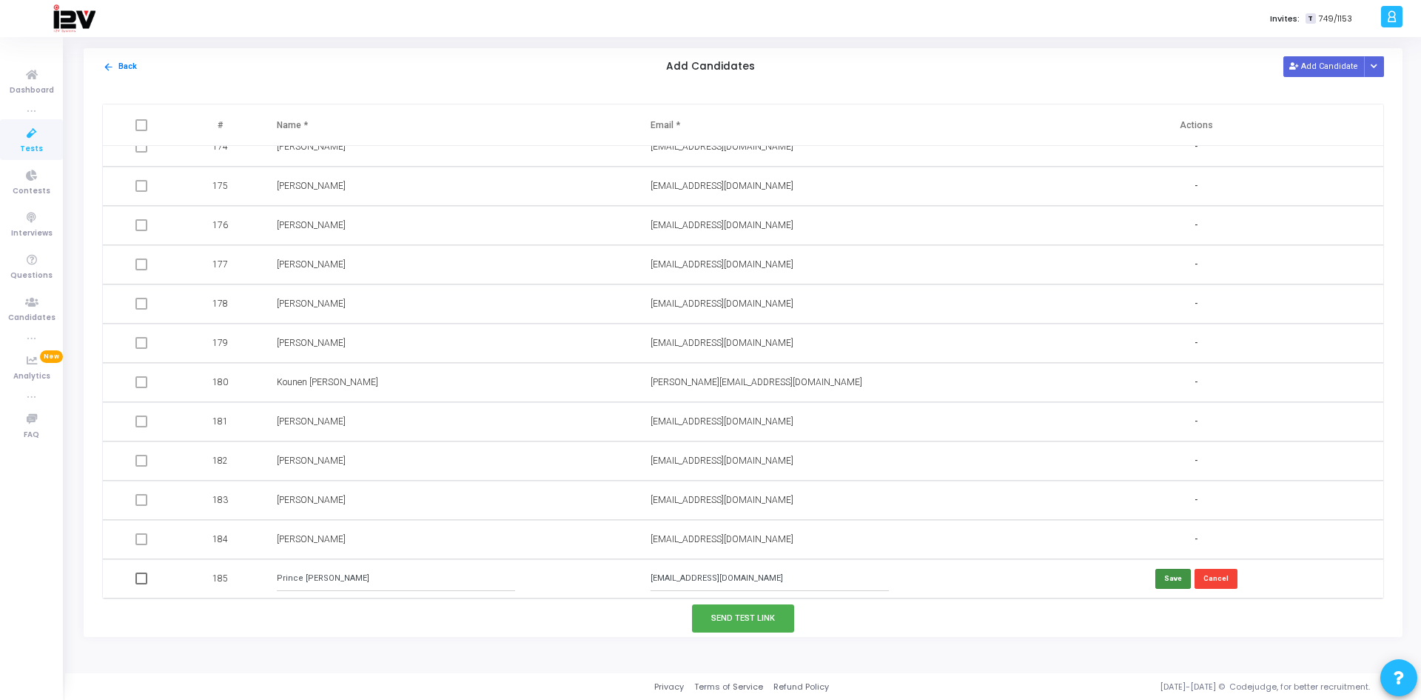
click at [1005, 468] on button "Save" at bounding box center [1174, 579] width 36 height 20
click at [758, 468] on button "Send Test Link" at bounding box center [743, 617] width 102 height 27
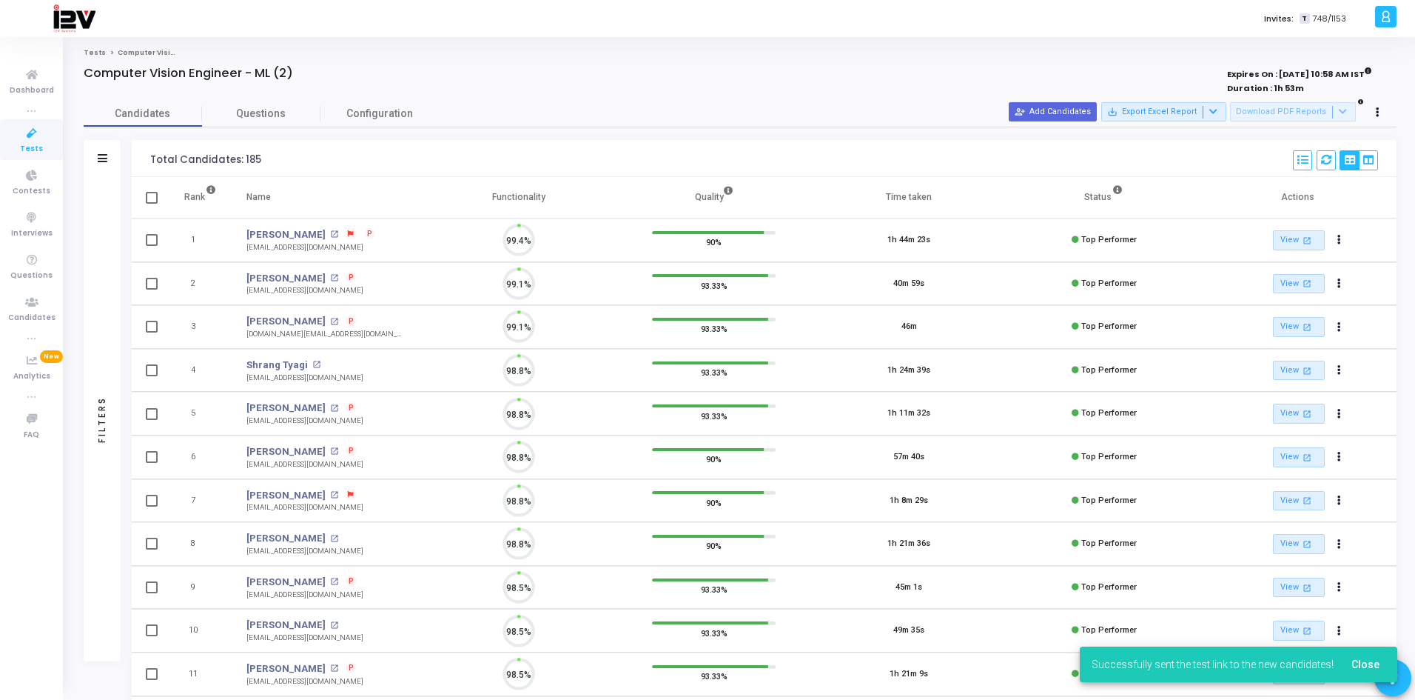
scroll to position [31, 38]
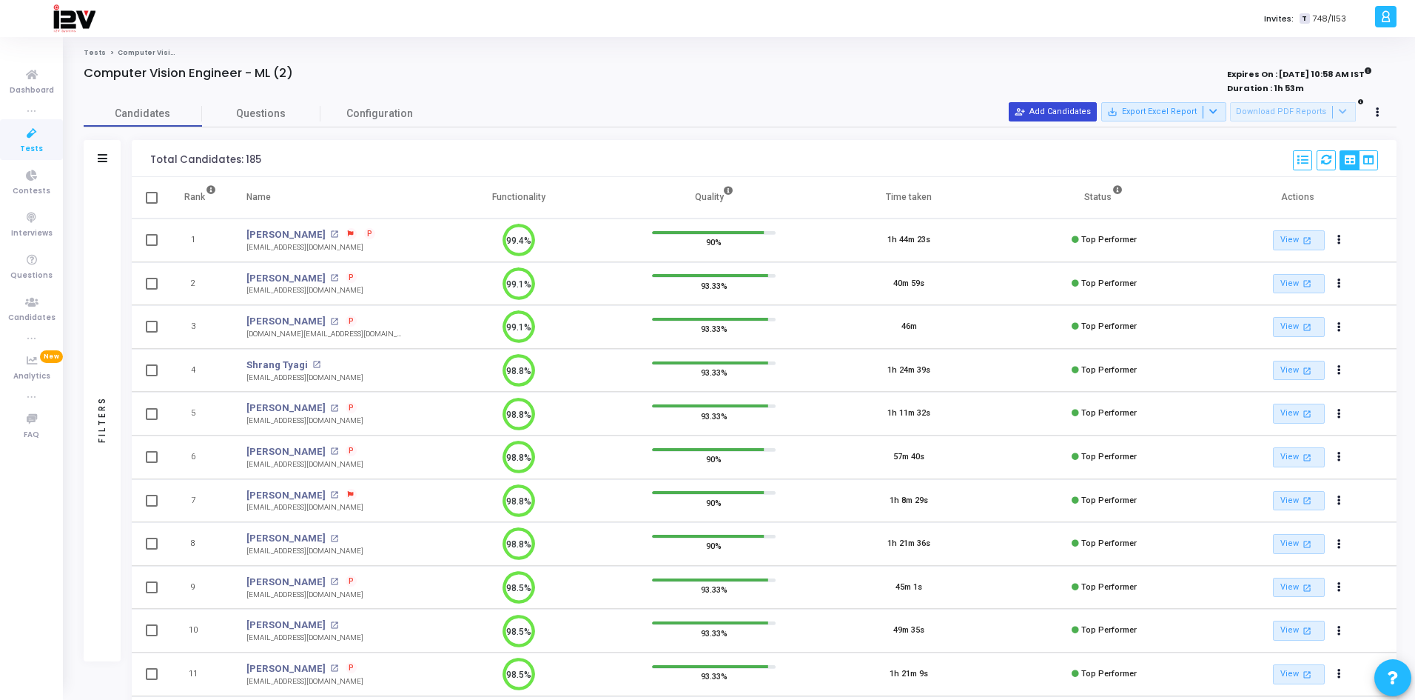
click at [1005, 115] on button "person_add_alt Add Candidates" at bounding box center [1053, 111] width 88 height 19
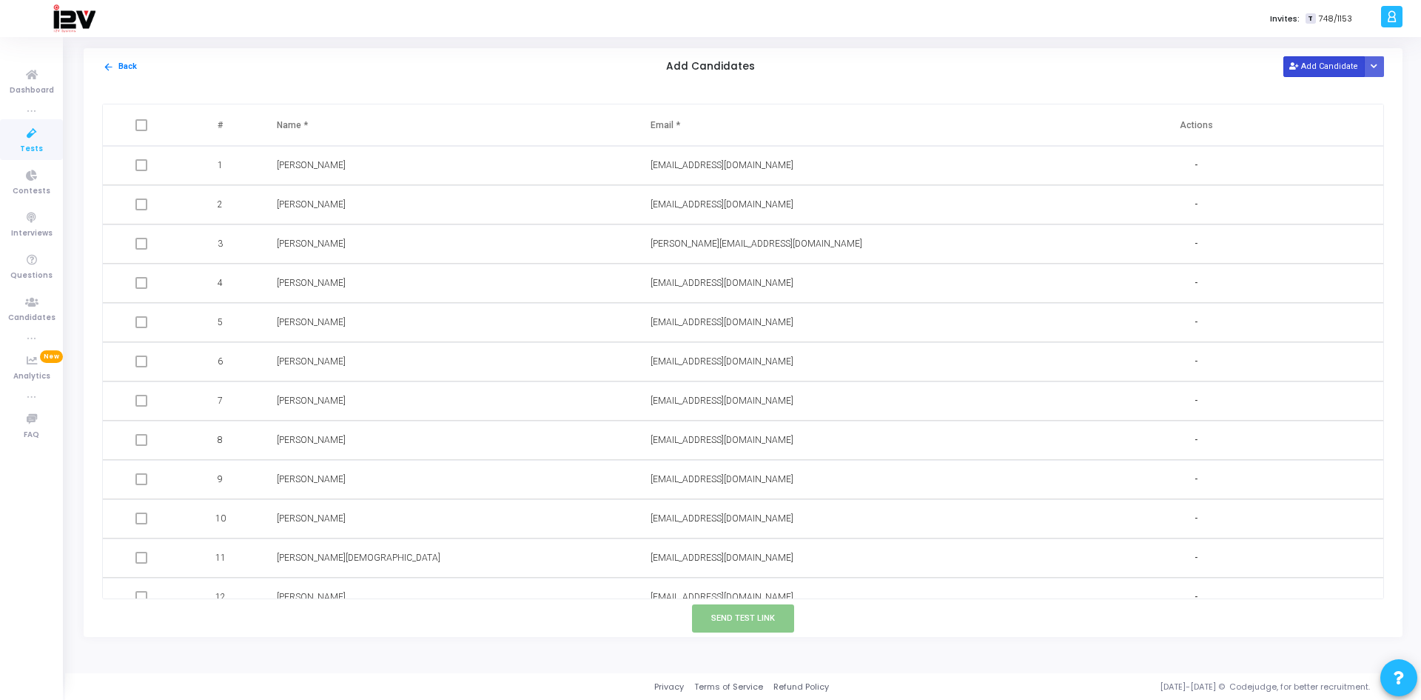
click at [1005, 66] on button "Add Candidate" at bounding box center [1324, 66] width 81 height 20
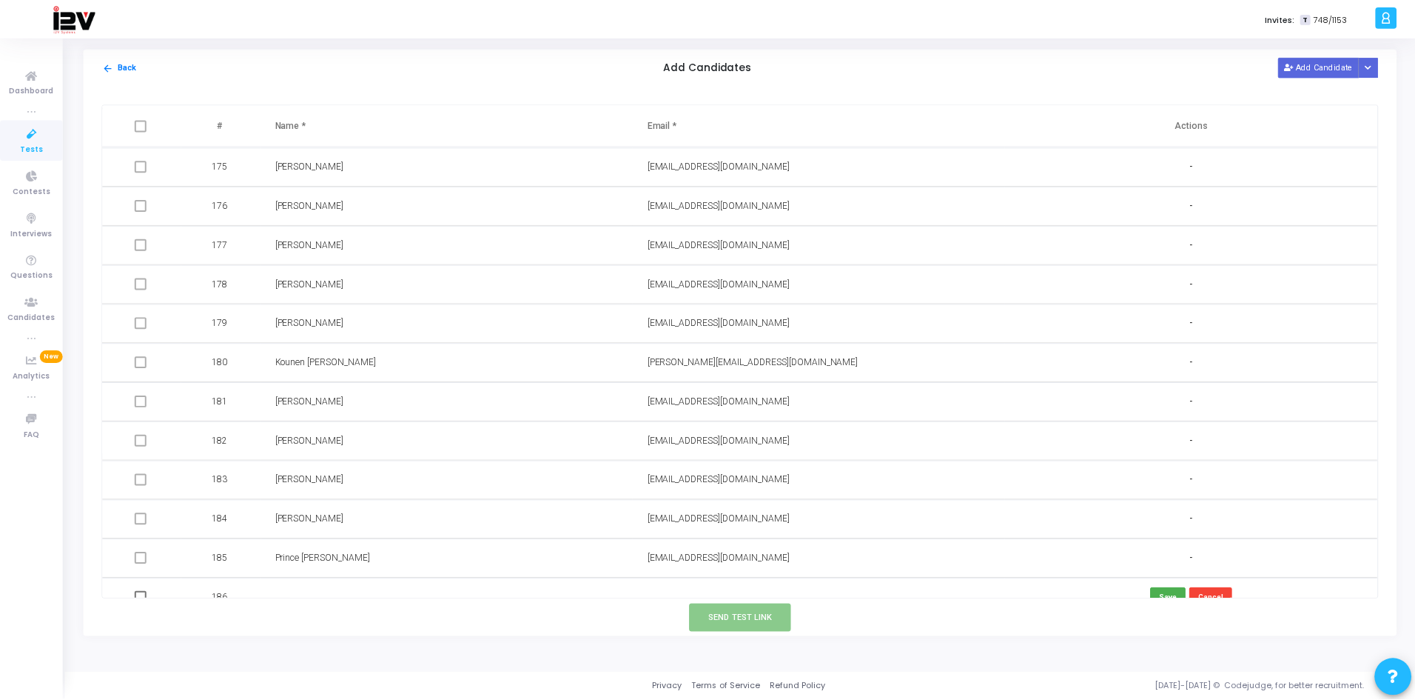
scroll to position [6846, 0]
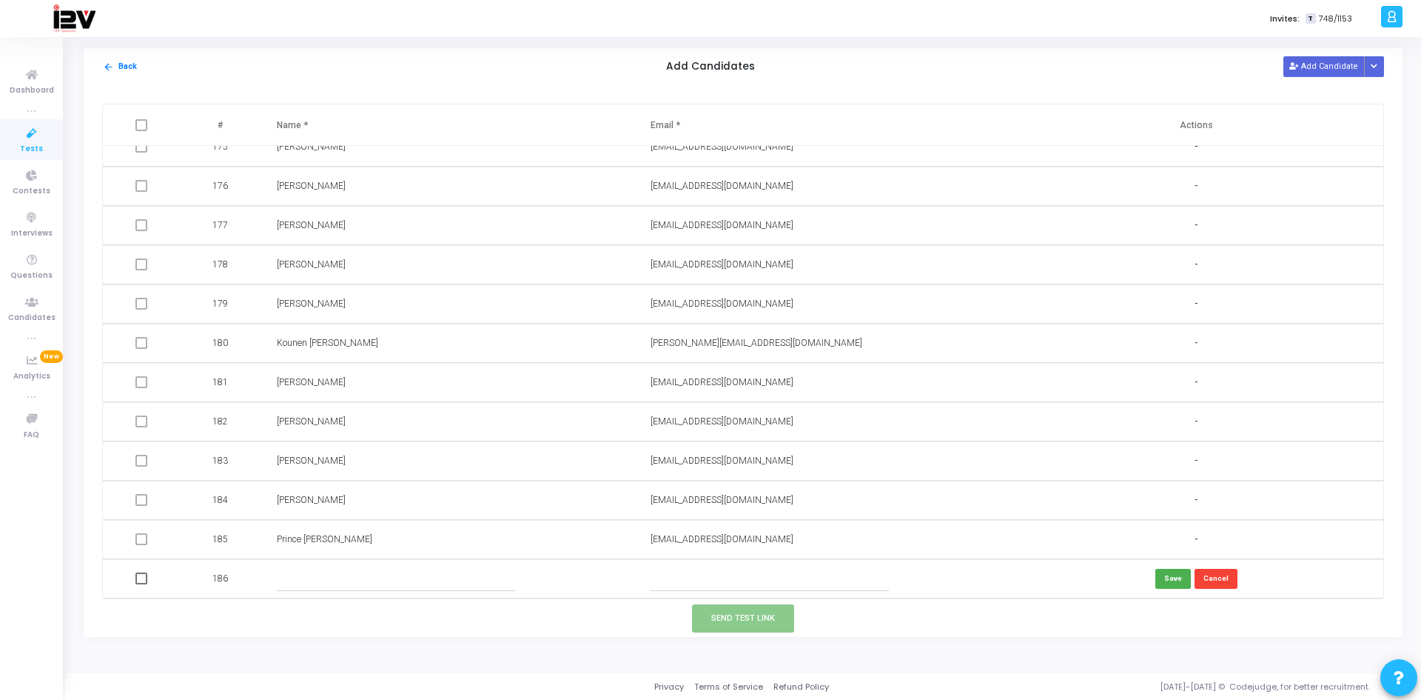
click at [695, 468] on input "text" at bounding box center [770, 578] width 239 height 24
paste input "[EMAIL_ADDRESS][DOMAIN_NAME]"
type input "[EMAIL_ADDRESS][DOMAIN_NAME]"
click at [352, 468] on input "text" at bounding box center [396, 578] width 239 height 24
type input "[PERSON_NAME]"
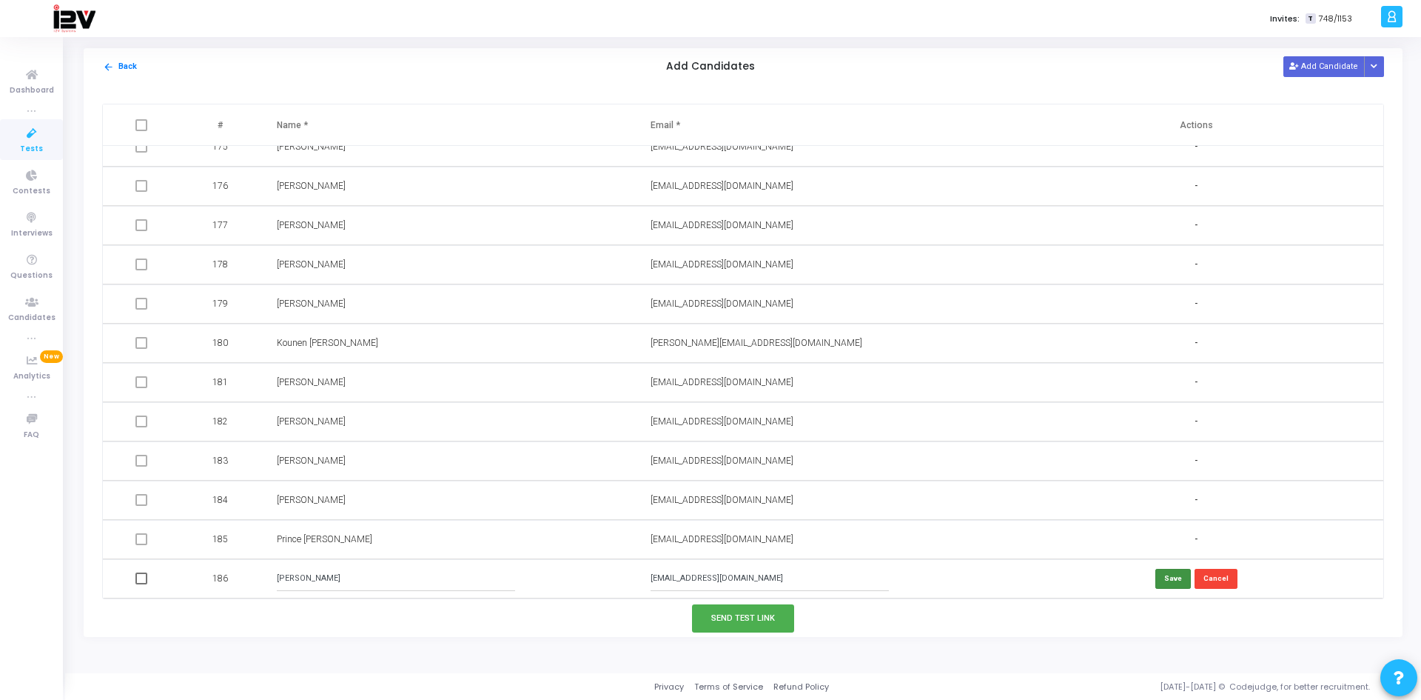
click at [1005, 468] on button "Save" at bounding box center [1174, 579] width 36 height 20
click at [755, 468] on button "Send Test Link" at bounding box center [743, 617] width 102 height 27
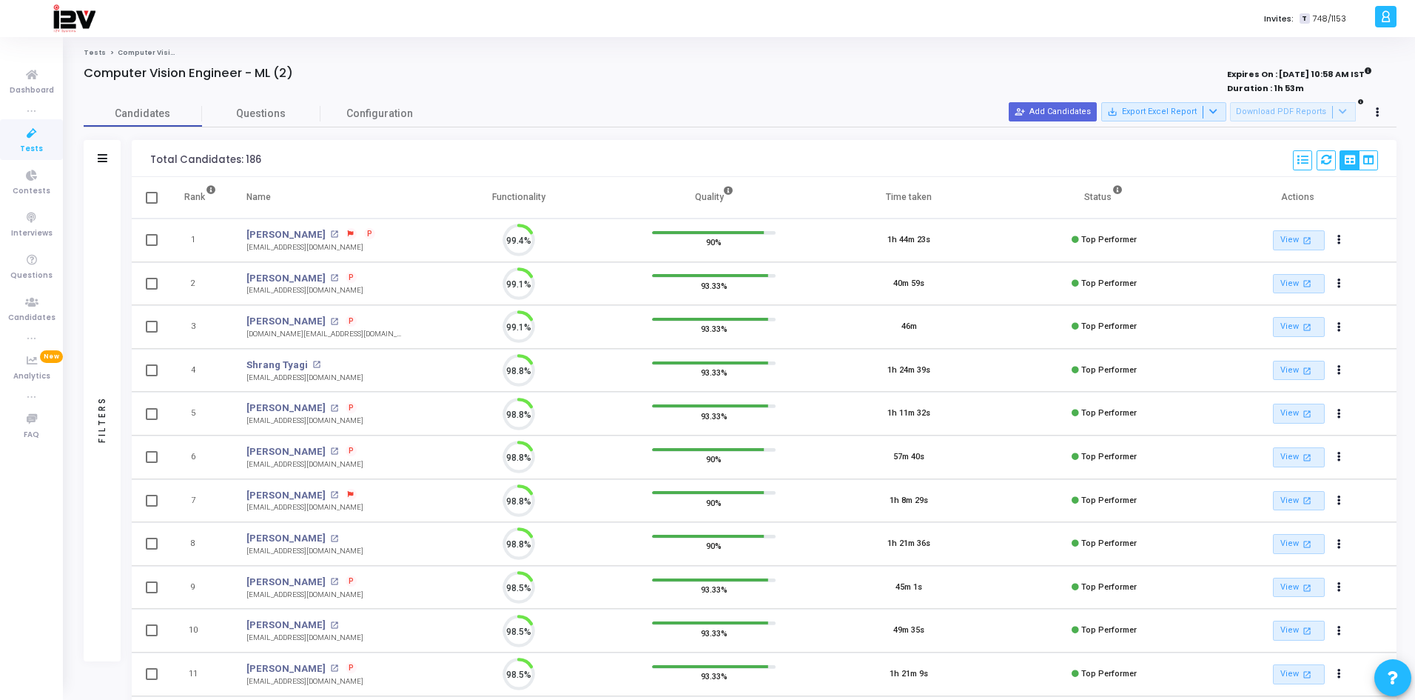
scroll to position [31, 38]
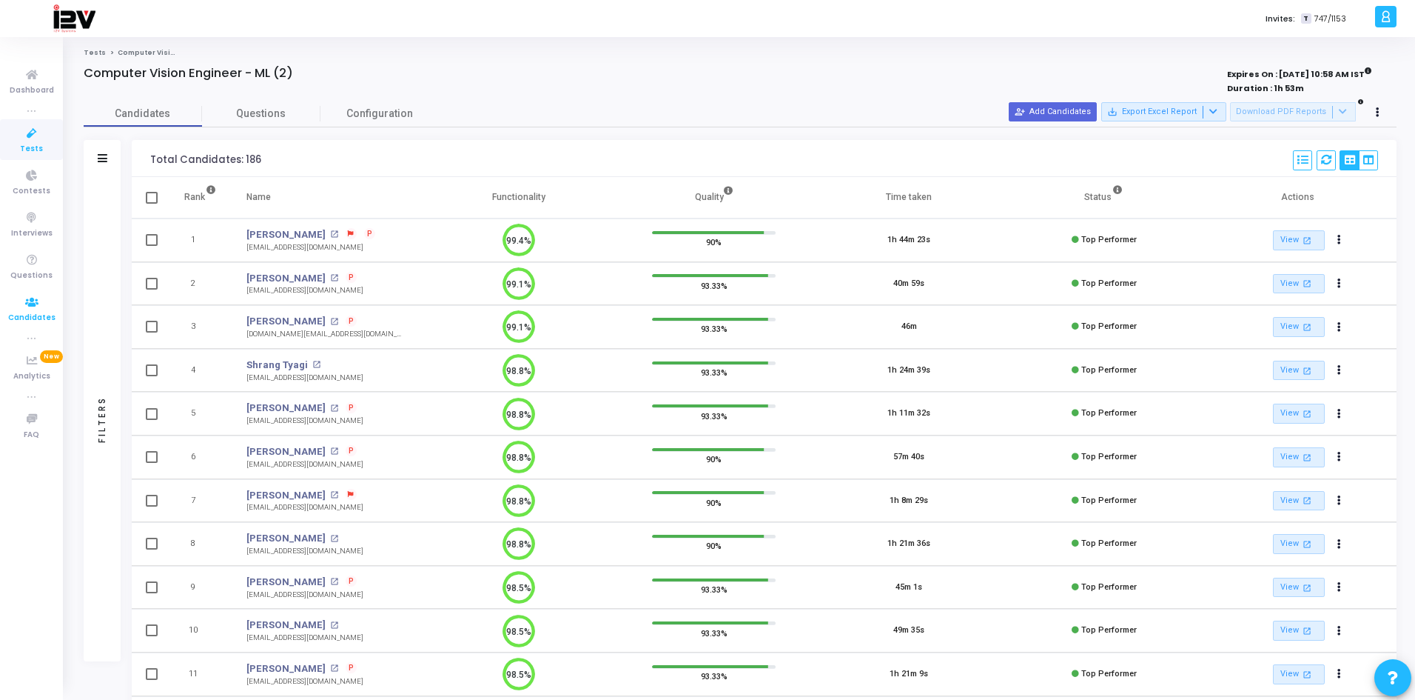
click at [39, 309] on icon at bounding box center [31, 302] width 31 height 19
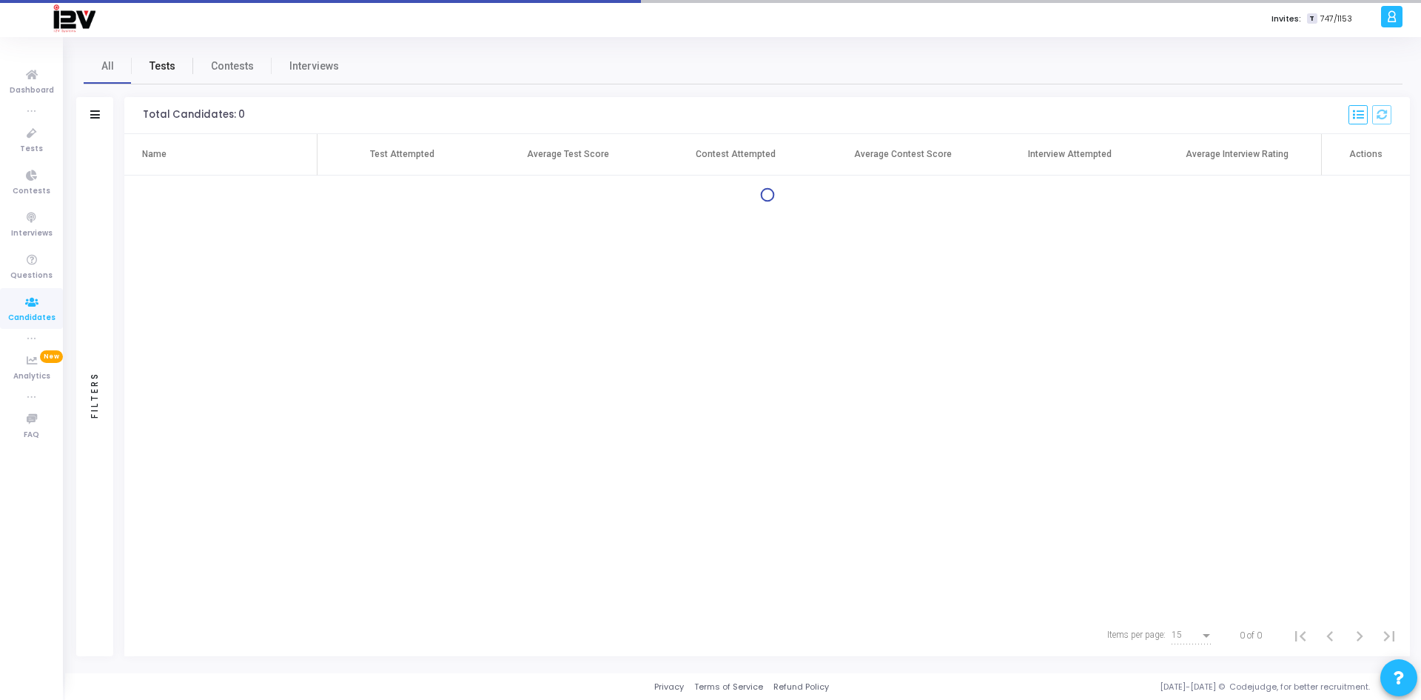
click at [167, 64] on span "Tests" at bounding box center [163, 66] width 26 height 16
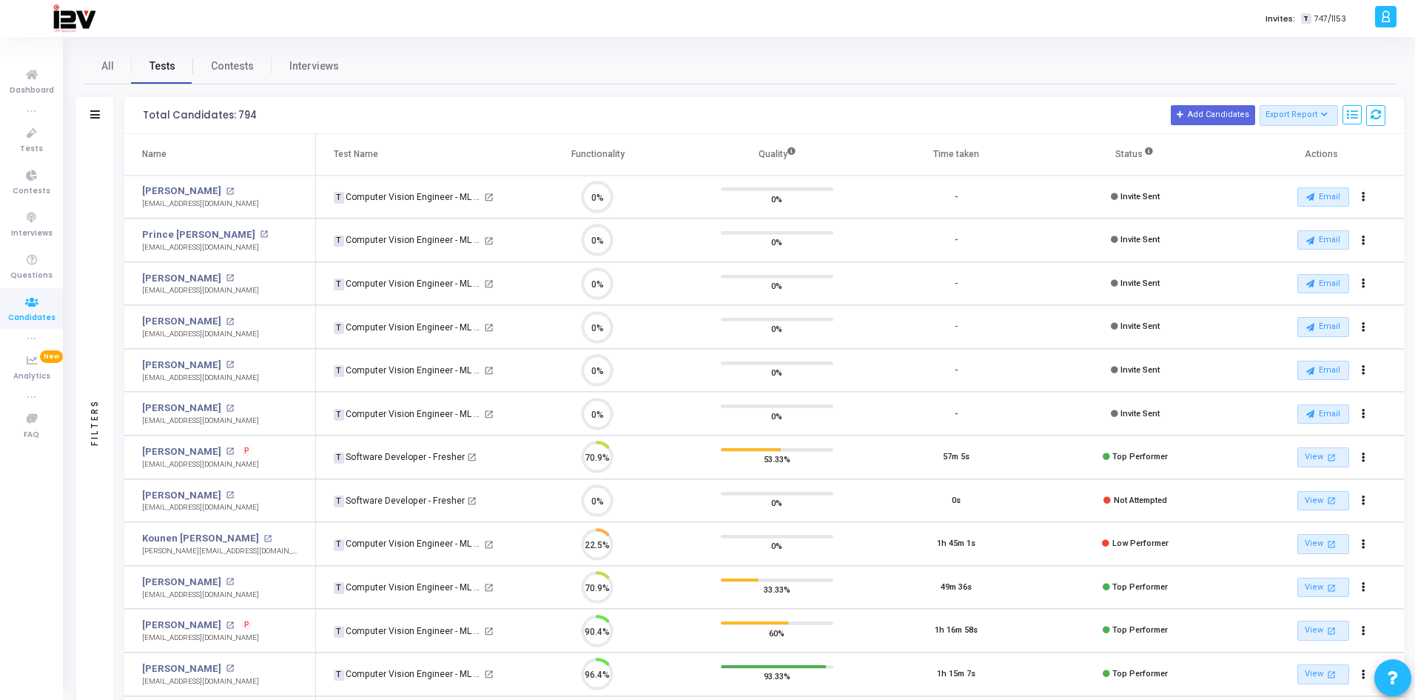
scroll to position [31, 38]
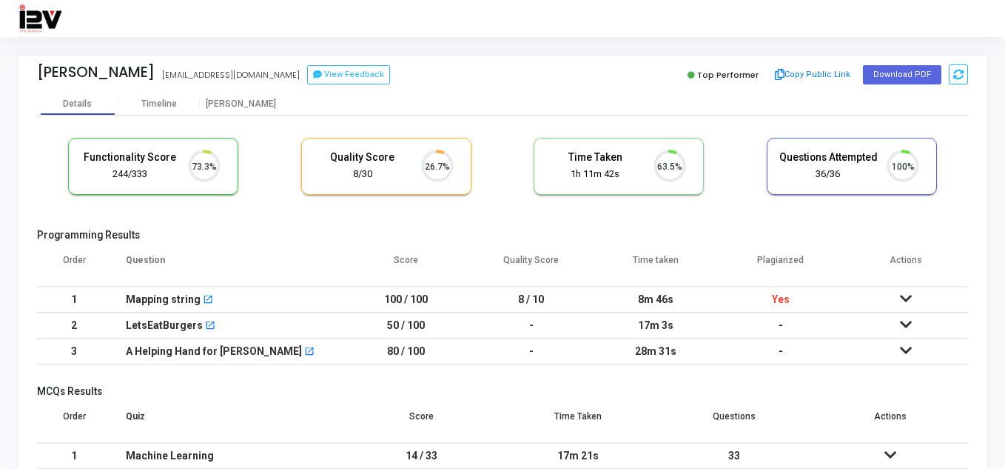
scroll to position [31, 38]
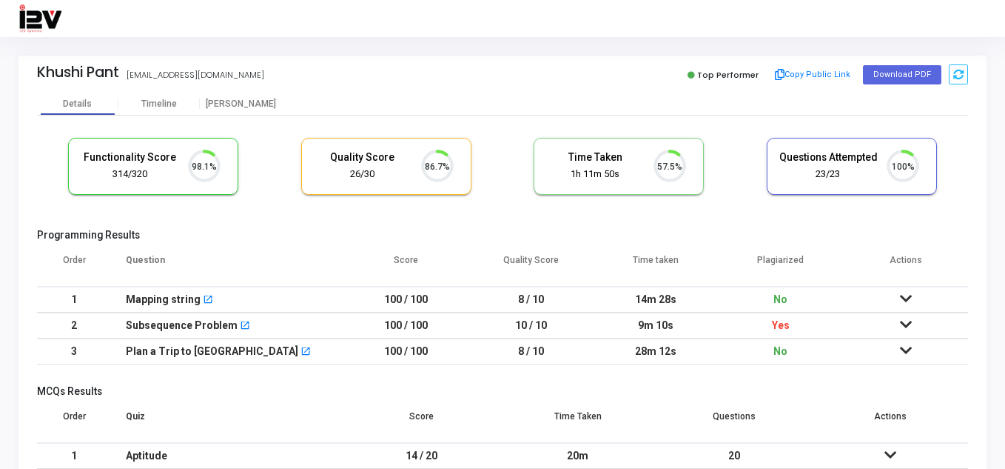
scroll to position [31, 38]
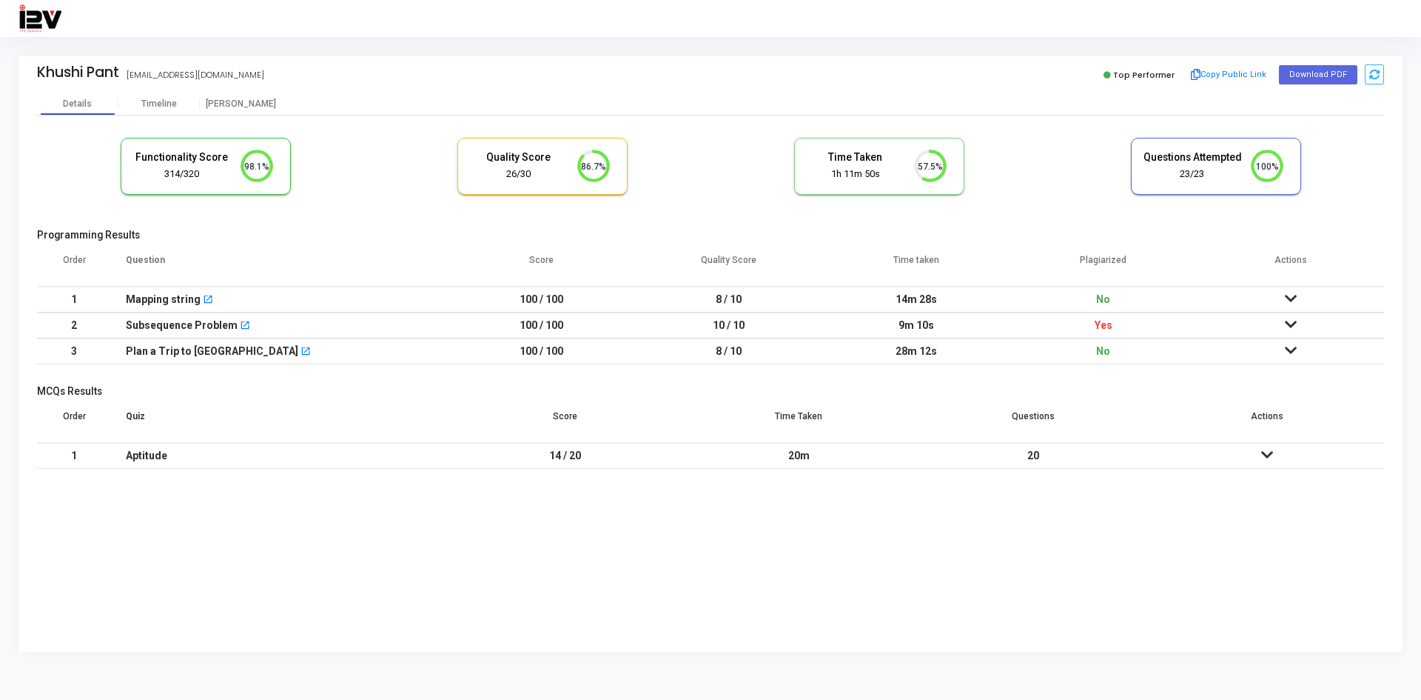
scroll to position [31, 38]
